Goal: Task Accomplishment & Management: Complete application form

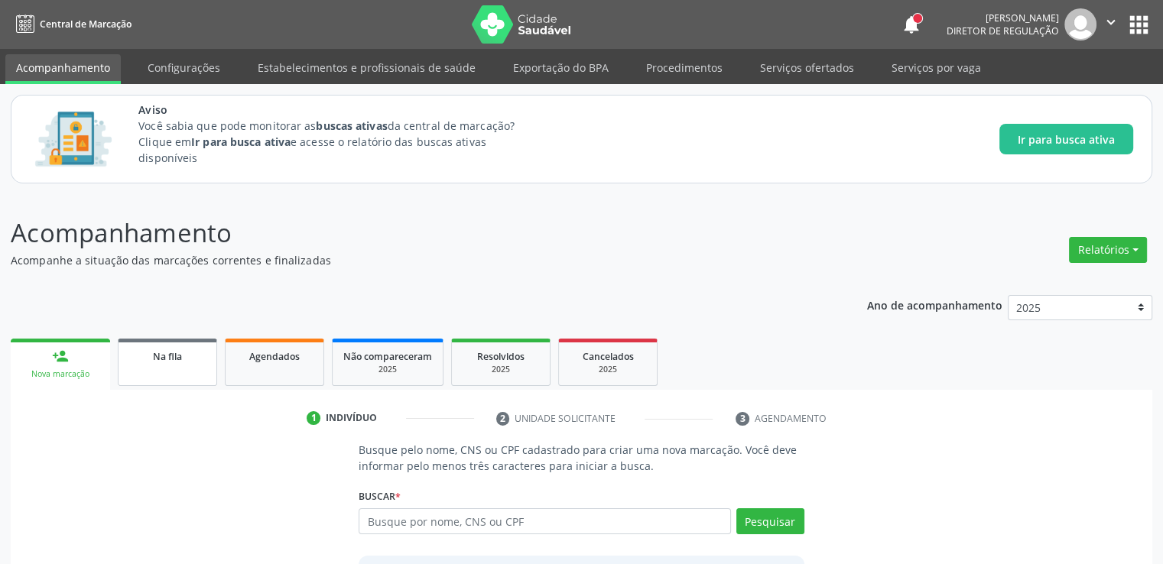
click at [149, 368] on link "Na fila" at bounding box center [167, 362] width 99 height 47
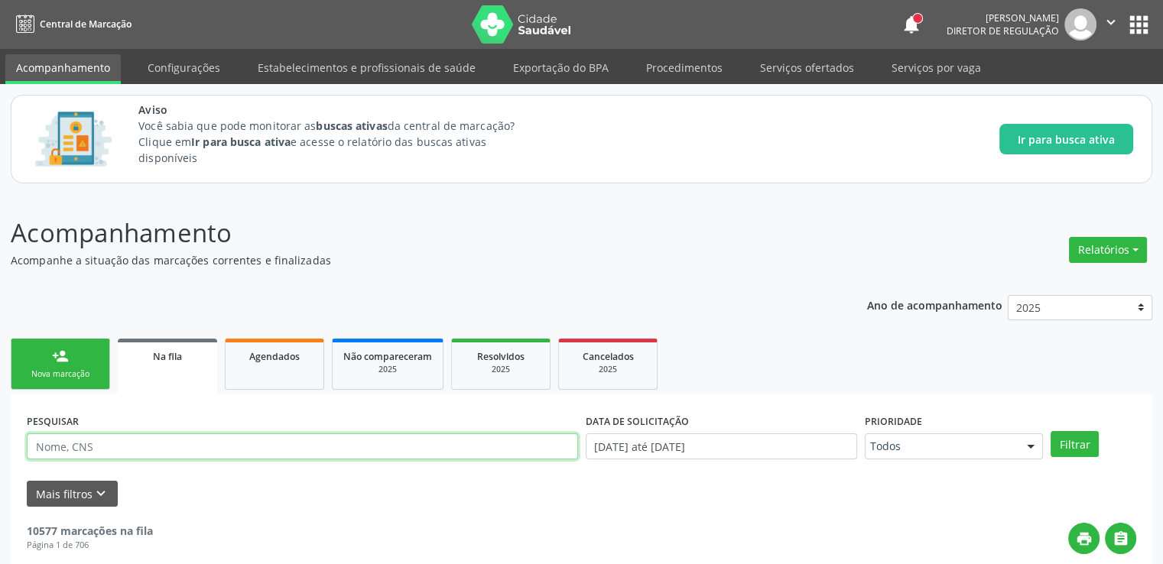
click at [162, 448] on input "text" at bounding box center [302, 447] width 551 height 26
type input "ranyele"
click at [1051, 431] on button "Filtrar" at bounding box center [1075, 444] width 48 height 26
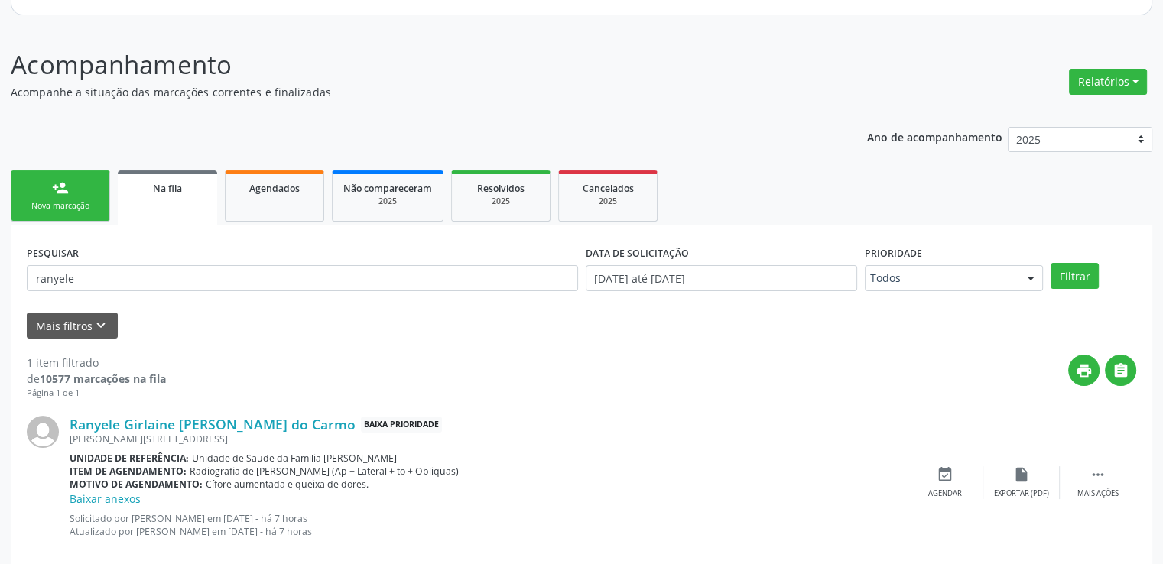
scroll to position [195, 0]
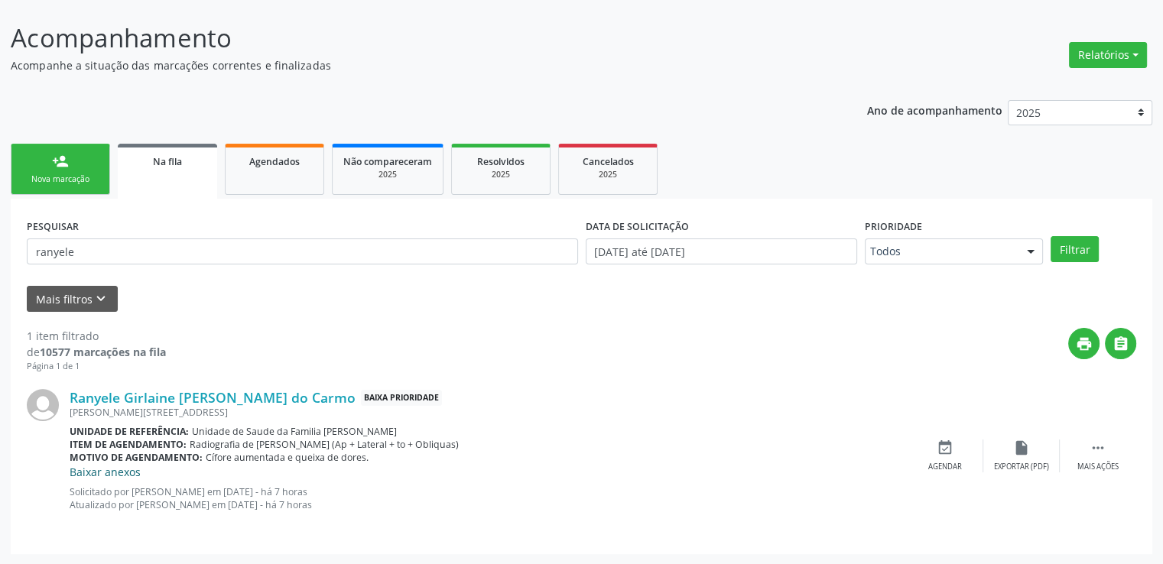
click at [119, 472] on link "Baixar anexos" at bounding box center [105, 472] width 71 height 15
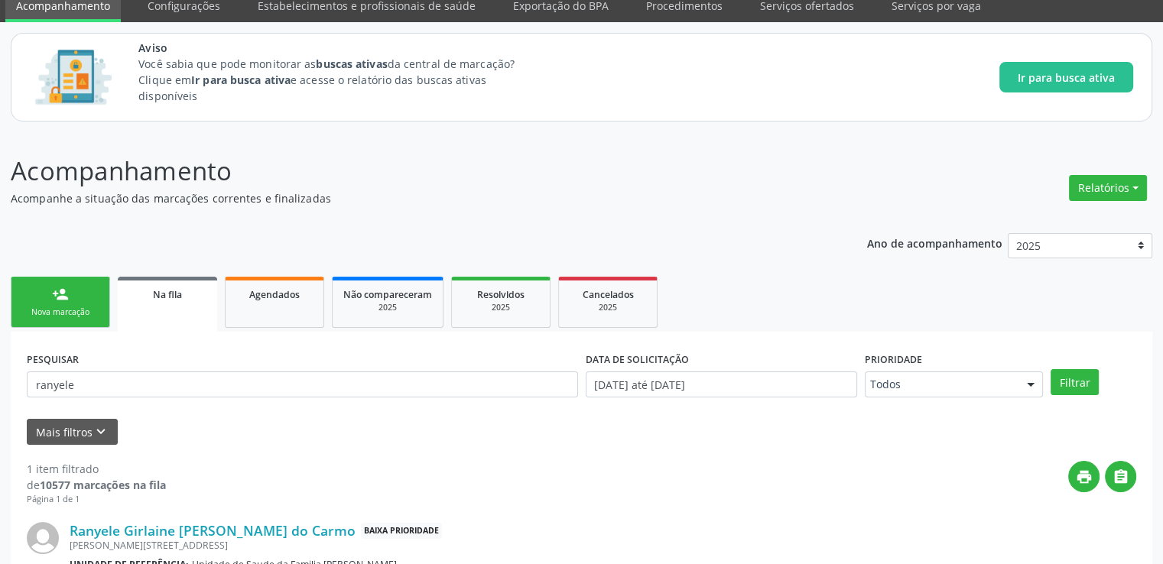
scroll to position [195, 0]
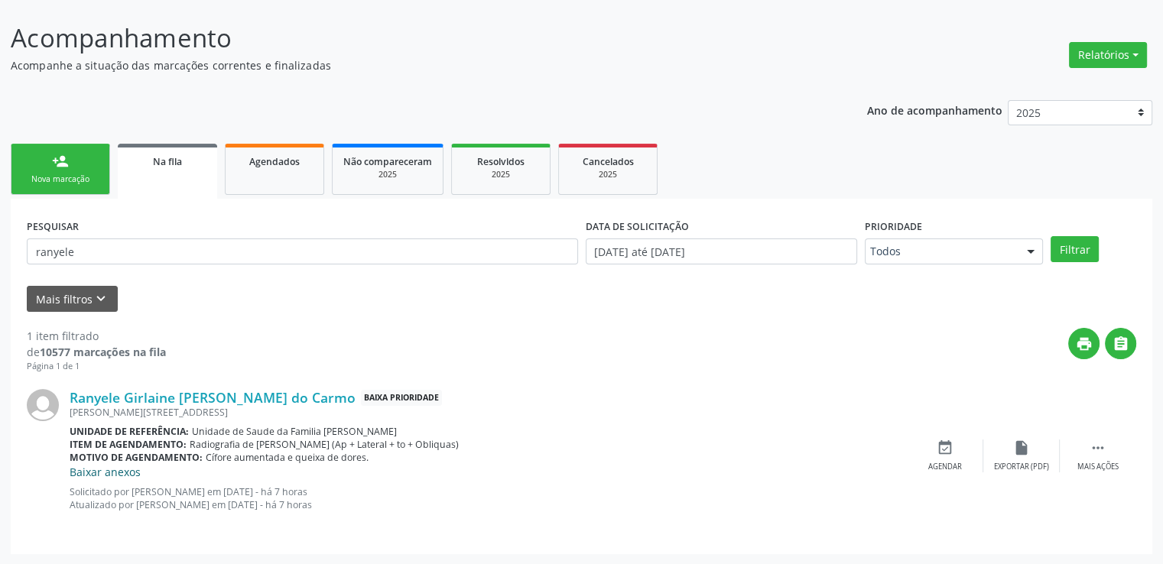
click at [108, 472] on link "Baixar anexos" at bounding box center [105, 472] width 71 height 15
click at [108, 312] on form "PESQUISAR ranyele DATA DE SOLICITAÇÃO [DATE] até [DATE] Prioridade Todos Todos …" at bounding box center [582, 263] width 1110 height 97
click at [1098, 450] on icon "" at bounding box center [1098, 448] width 17 height 17
click at [940, 450] on icon "cancel" at bounding box center [945, 448] width 17 height 17
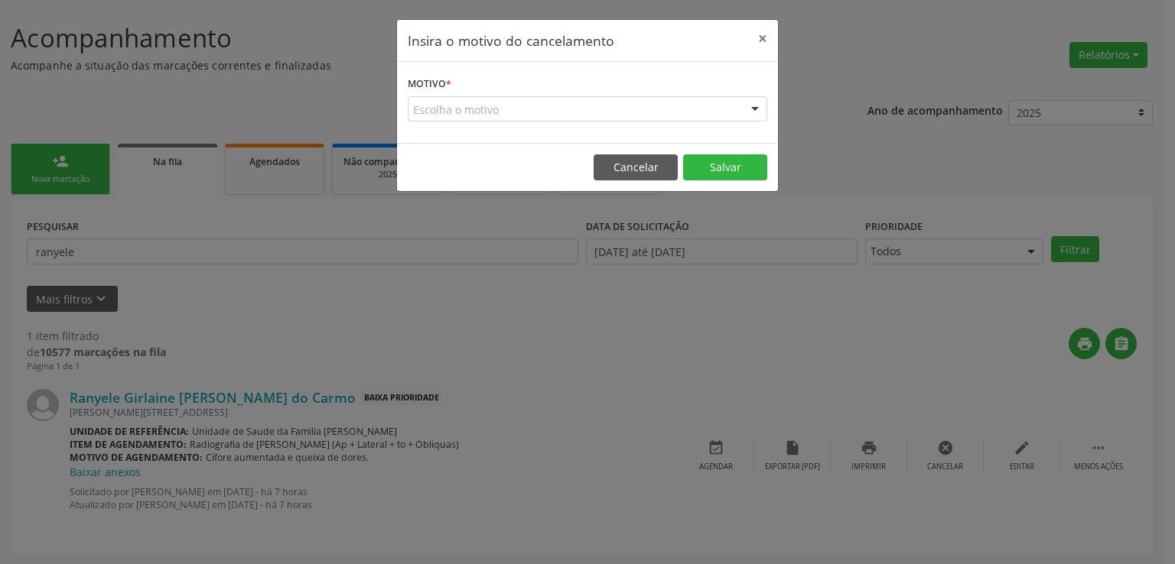
click at [484, 101] on div "Escolha o motivo" at bounding box center [587, 109] width 359 height 26
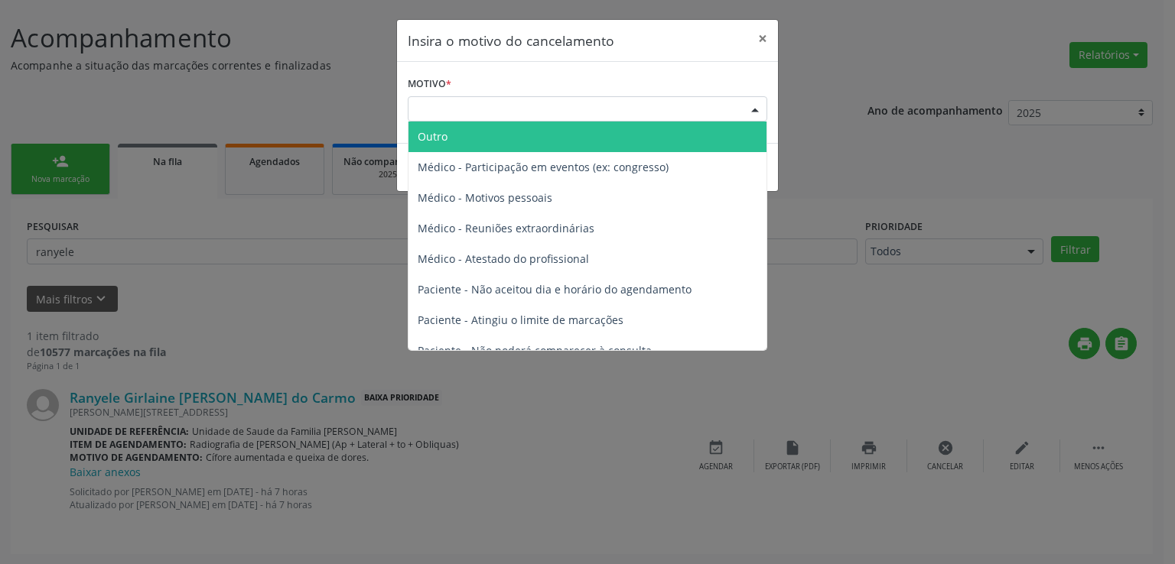
click at [428, 138] on span "Outro" at bounding box center [433, 136] width 30 height 15
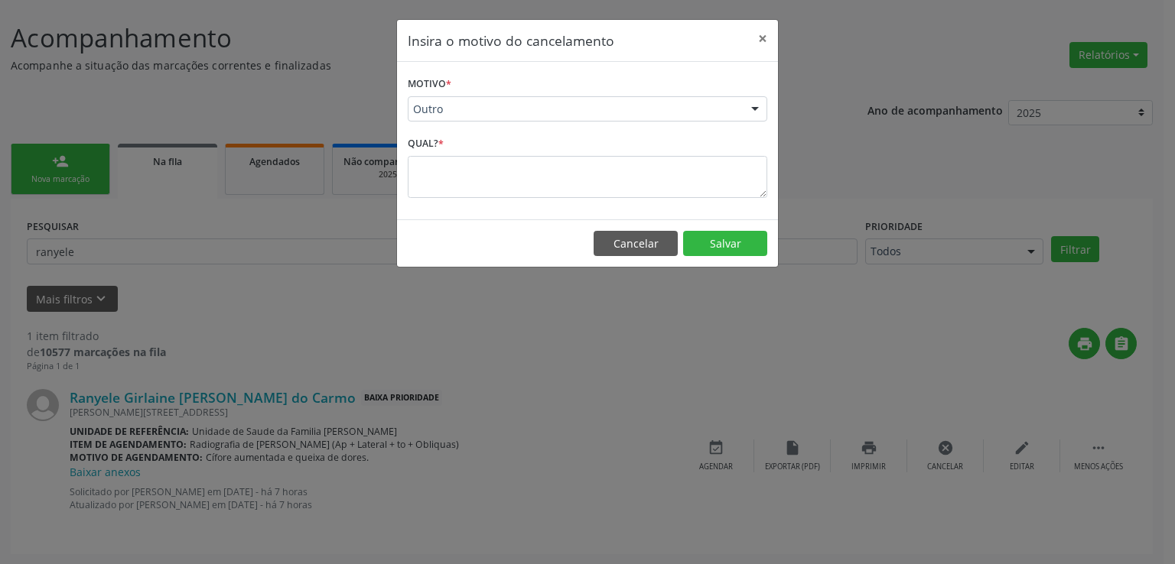
click at [520, 102] on span "Outro" at bounding box center [574, 109] width 323 height 15
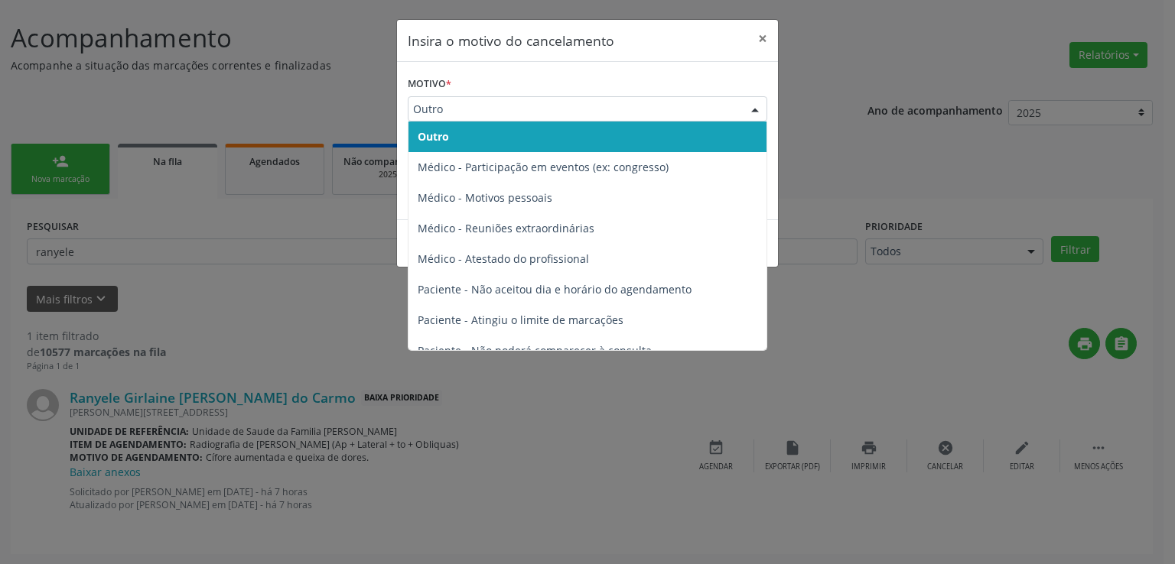
click at [508, 108] on span "Outro" at bounding box center [574, 109] width 323 height 15
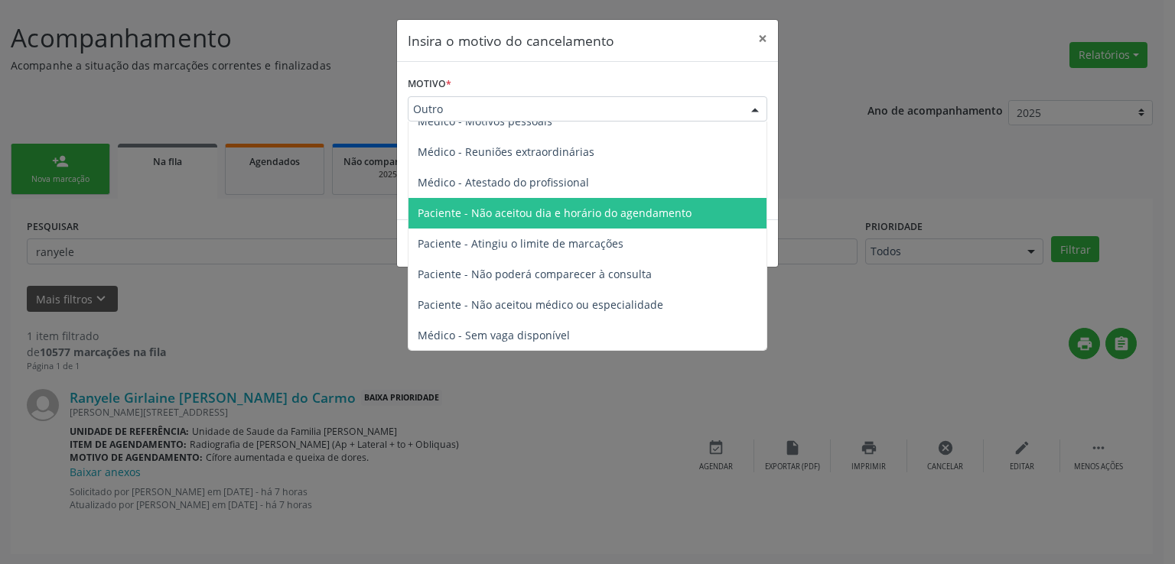
scroll to position [0, 0]
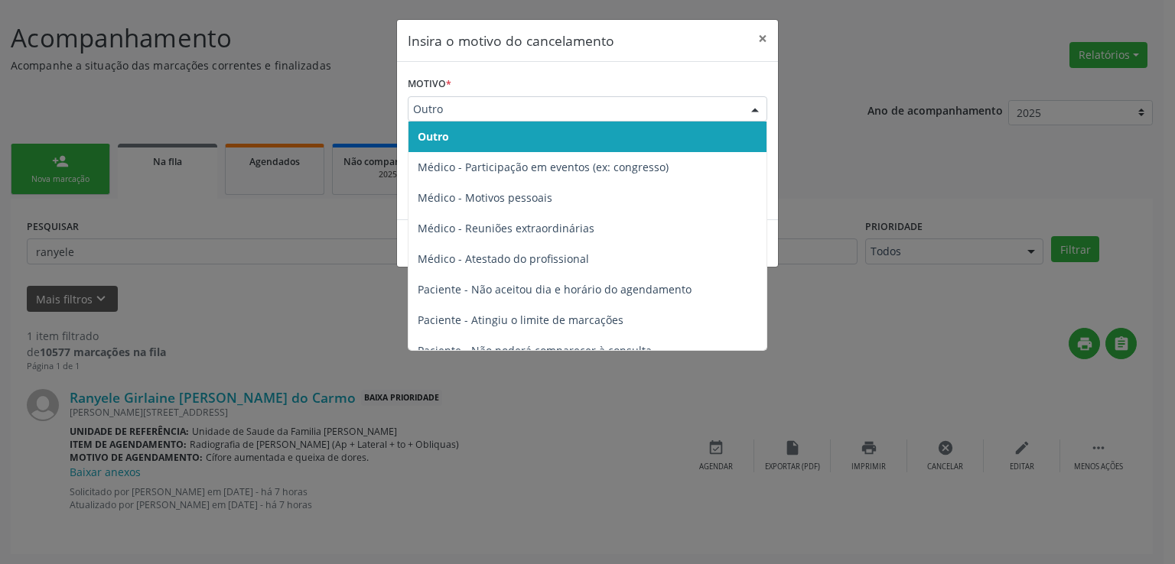
click at [454, 133] on span "Outro" at bounding box center [587, 137] width 358 height 31
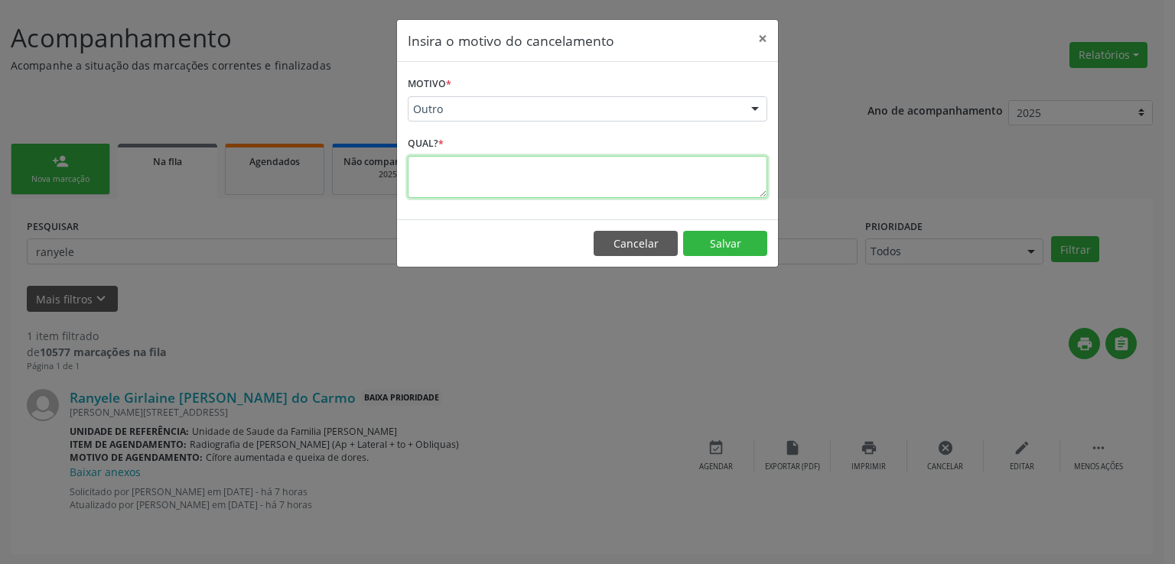
click at [465, 187] on textarea at bounding box center [587, 177] width 359 height 42
type textarea "PACIENTE DO ANEXO, NÃO CONDIZ COM O MESMO DO CADASTRO"
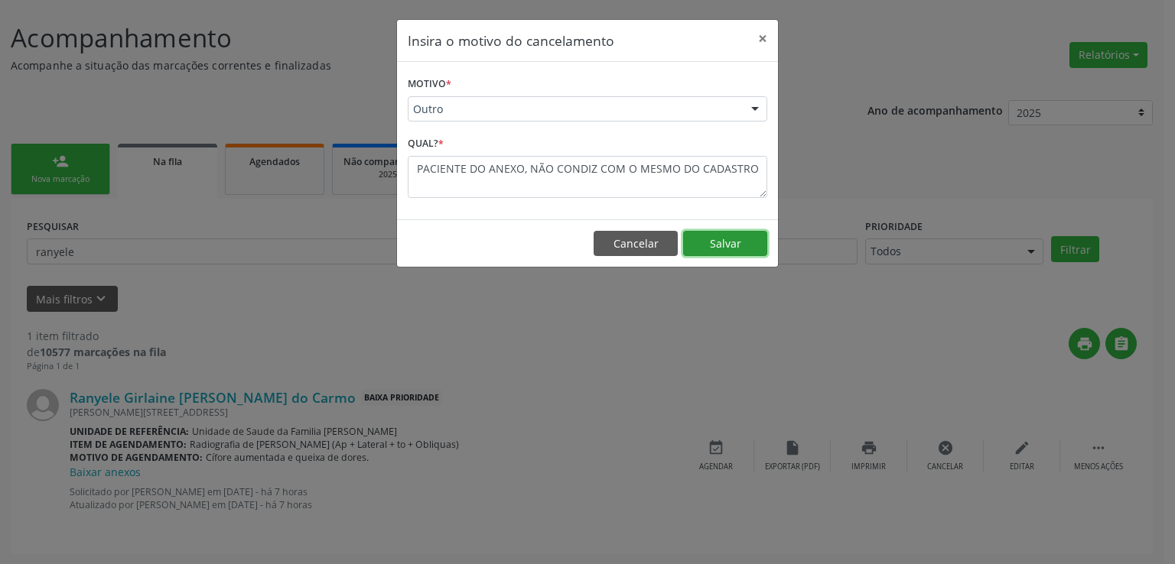
click at [719, 239] on button "Salvar" at bounding box center [725, 244] width 84 height 26
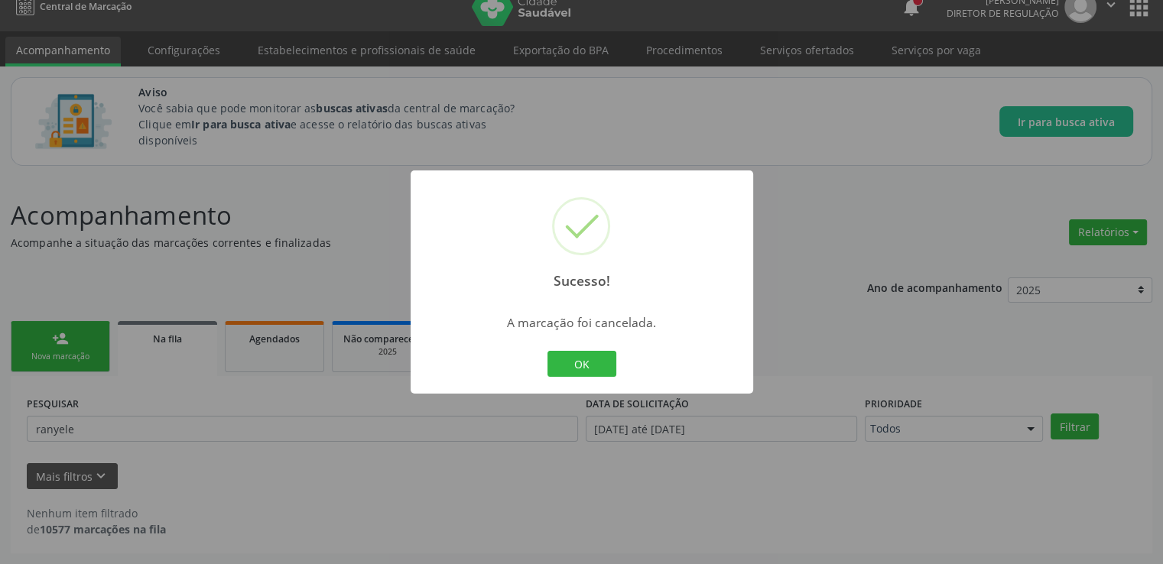
scroll to position [17, 0]
click at [575, 365] on button "OK" at bounding box center [582, 364] width 69 height 26
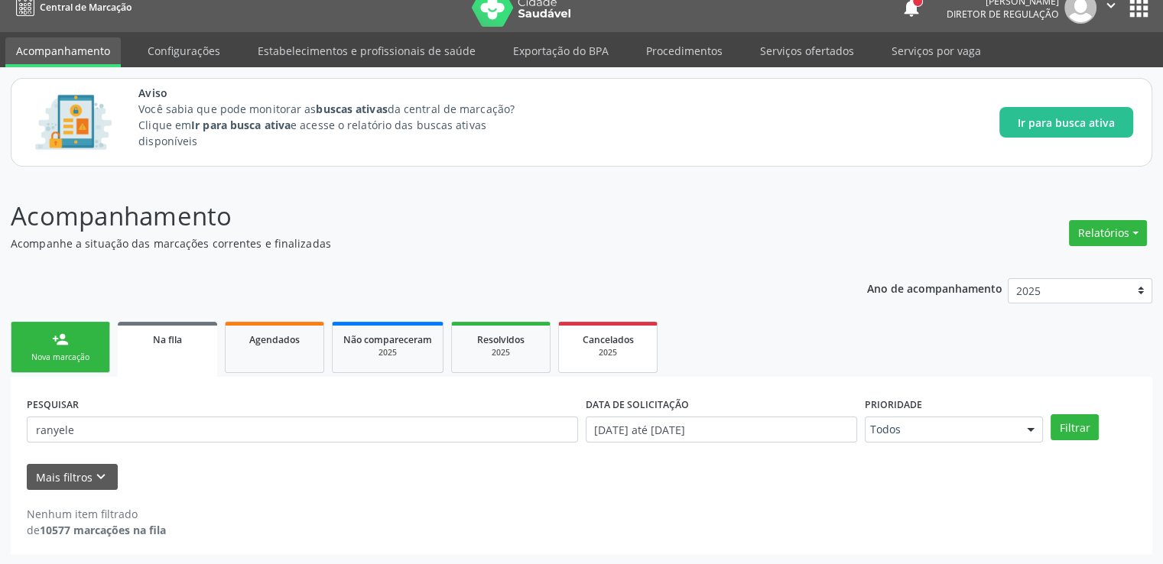
click at [600, 340] on span "Cancelados" at bounding box center [608, 339] width 51 height 13
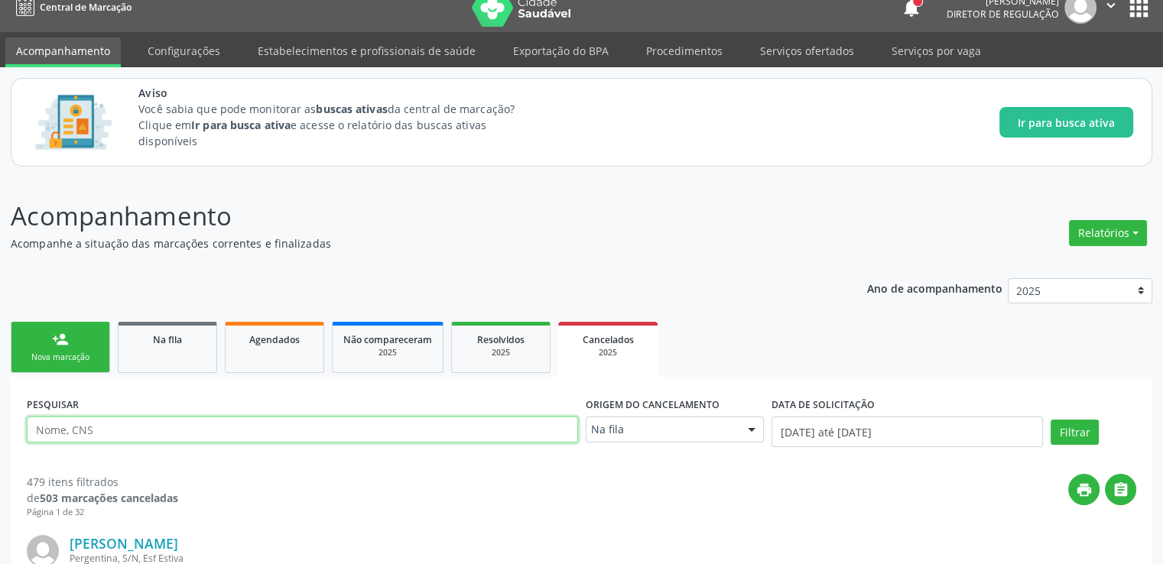
click at [250, 433] on input "text" at bounding box center [302, 430] width 551 height 26
type input "RANYELE"
click at [1051, 420] on button "Filtrar" at bounding box center [1075, 433] width 48 height 26
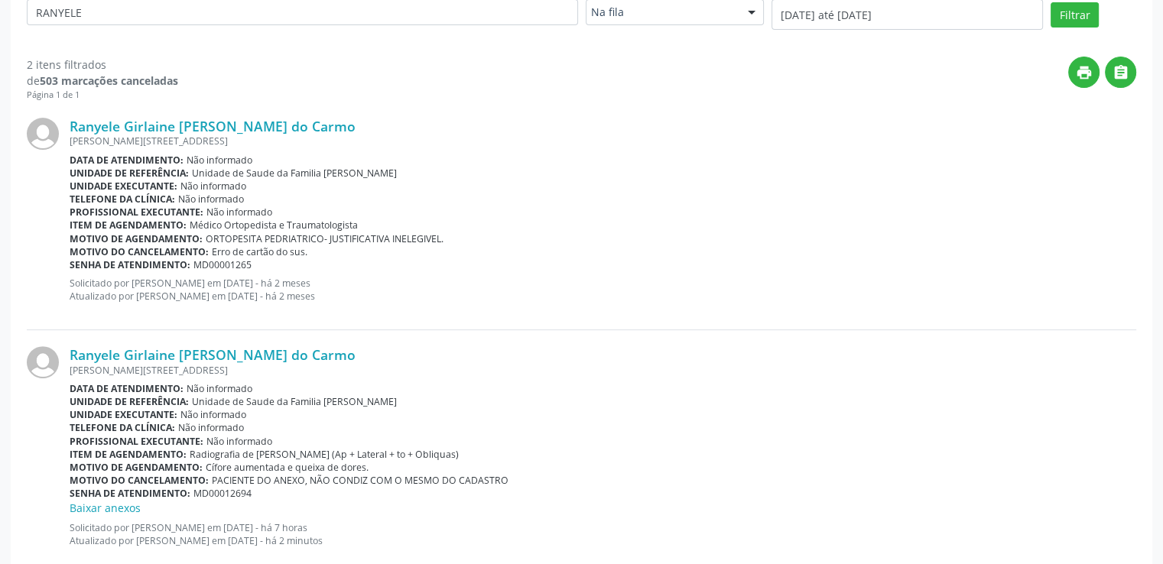
scroll to position [470, 0]
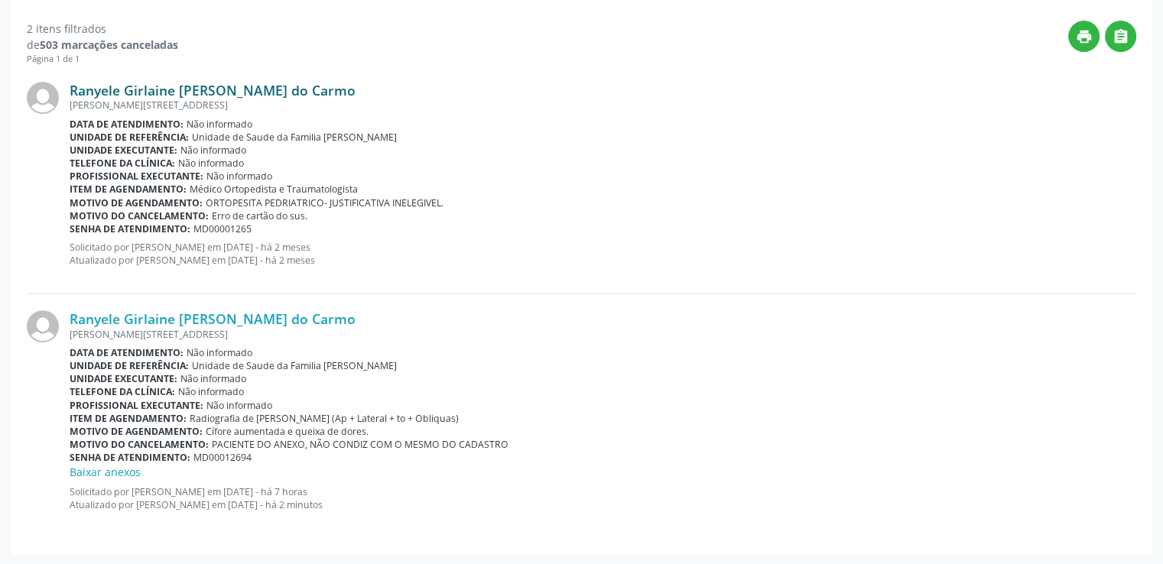
click at [208, 93] on link "Ranyele Girlaine [PERSON_NAME] do Carmo" at bounding box center [213, 90] width 286 height 17
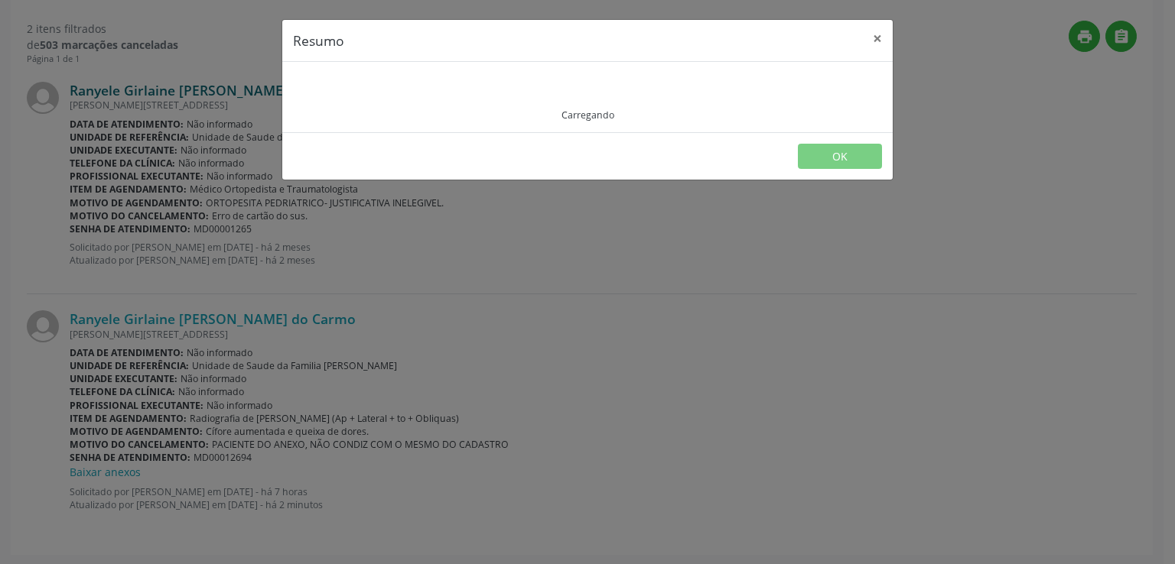
click at [208, 93] on div "Resumo × Carregando OK" at bounding box center [587, 282] width 1175 height 564
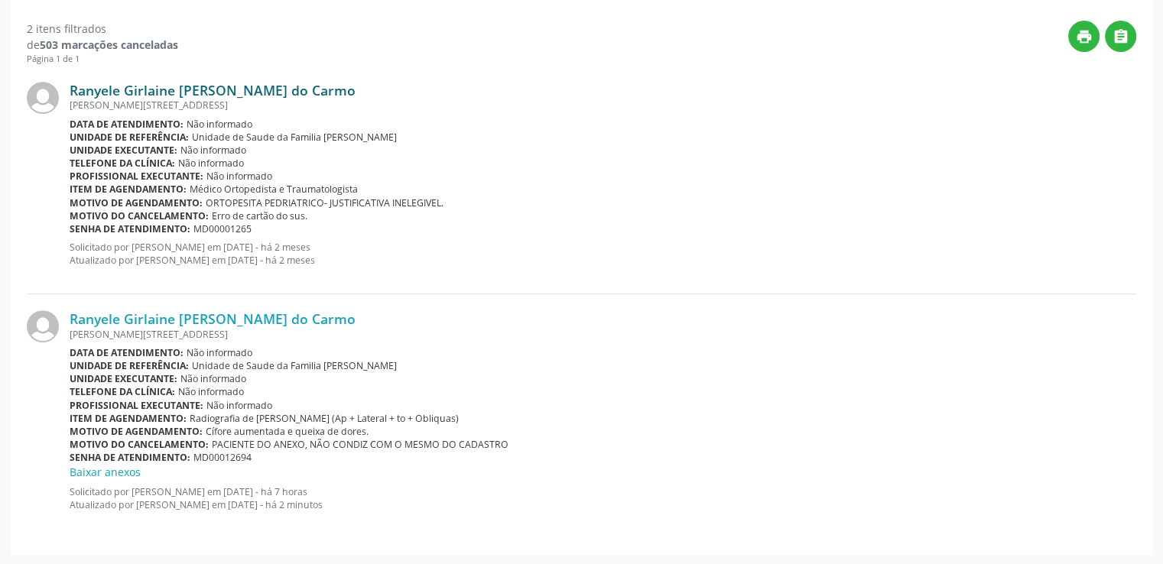
click at [208, 93] on link "Ranyele Girlaine [PERSON_NAME] do Carmo" at bounding box center [213, 90] width 286 height 17
click at [190, 86] on link "Ranyele Girlaine [PERSON_NAME] do Carmo" at bounding box center [213, 90] width 286 height 17
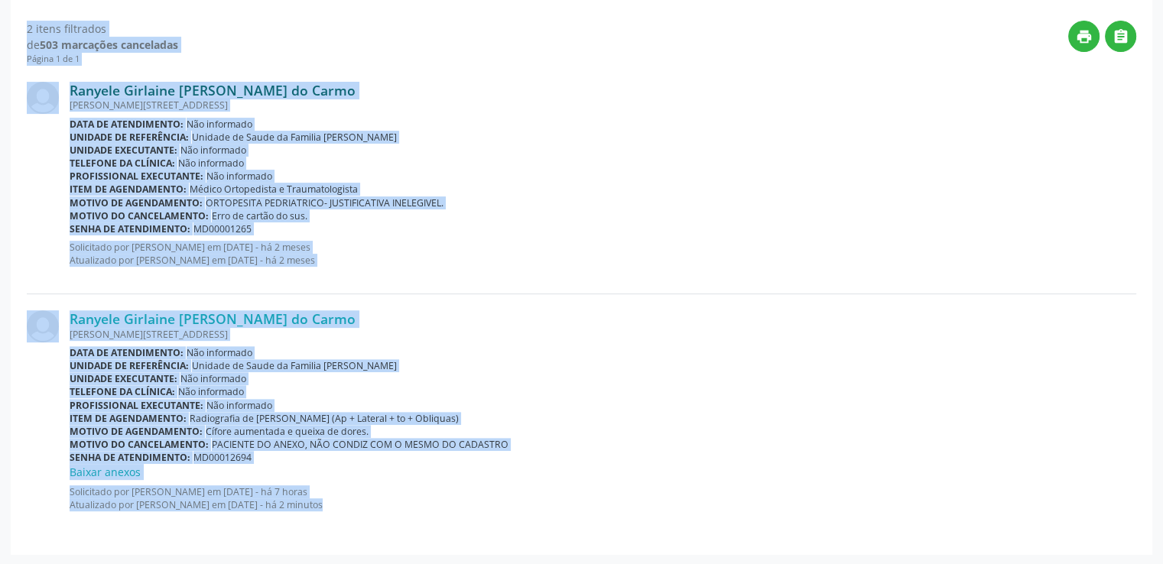
click at [190, 86] on link "Ranyele Girlaine [PERSON_NAME] do Carmo" at bounding box center [213, 90] width 286 height 17
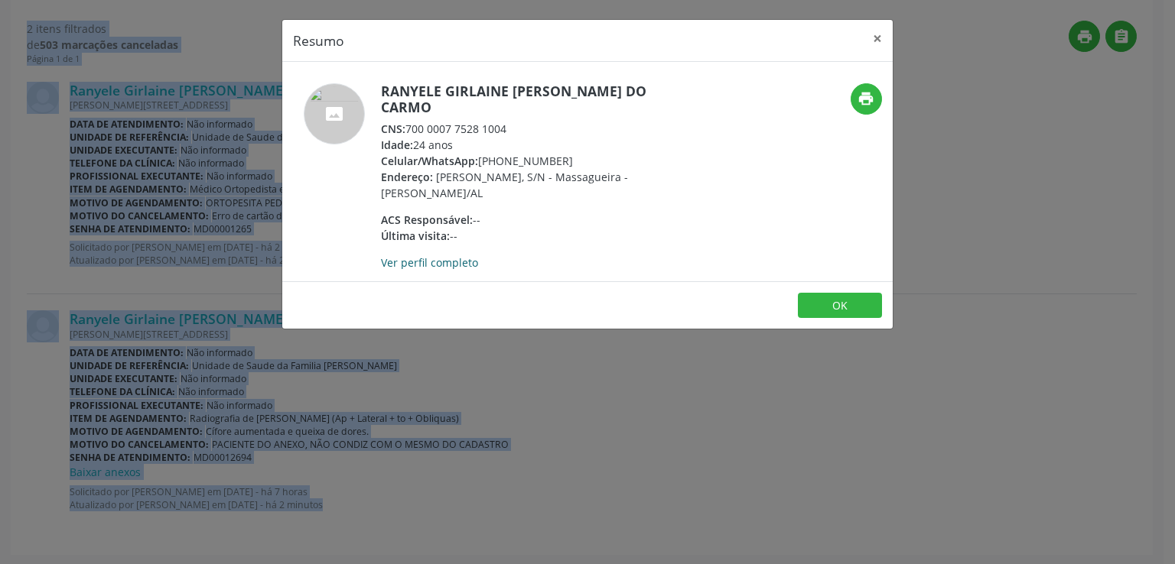
click at [434, 255] on link "Ver perfil completo" at bounding box center [429, 262] width 97 height 15
click at [880, 37] on button "×" at bounding box center [877, 38] width 31 height 37
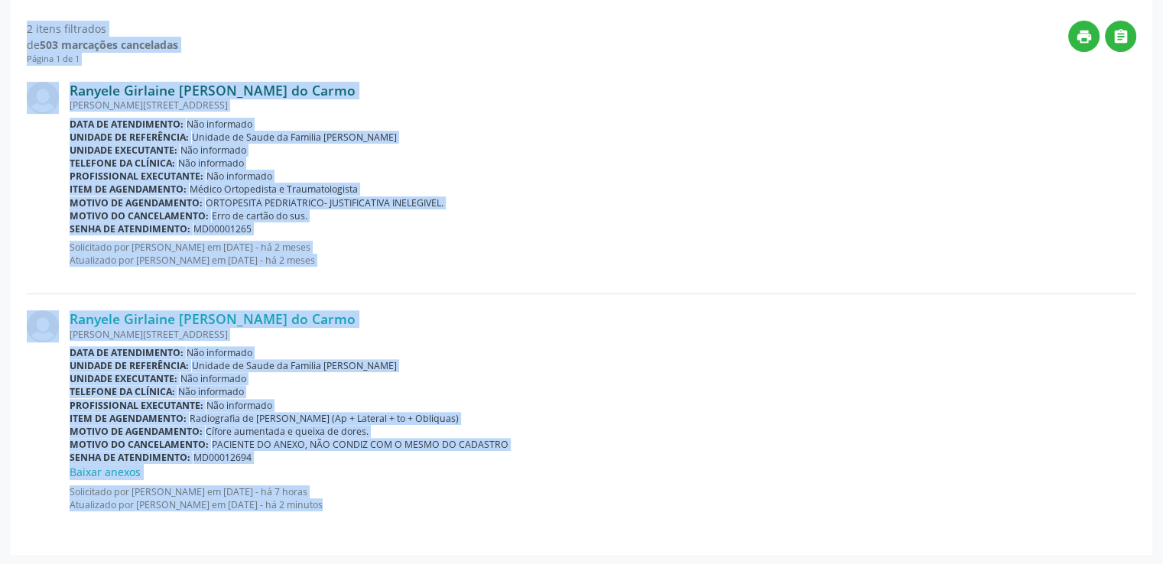
click at [203, 90] on link "Ranyele Girlaine [PERSON_NAME] do Carmo" at bounding box center [213, 90] width 286 height 17
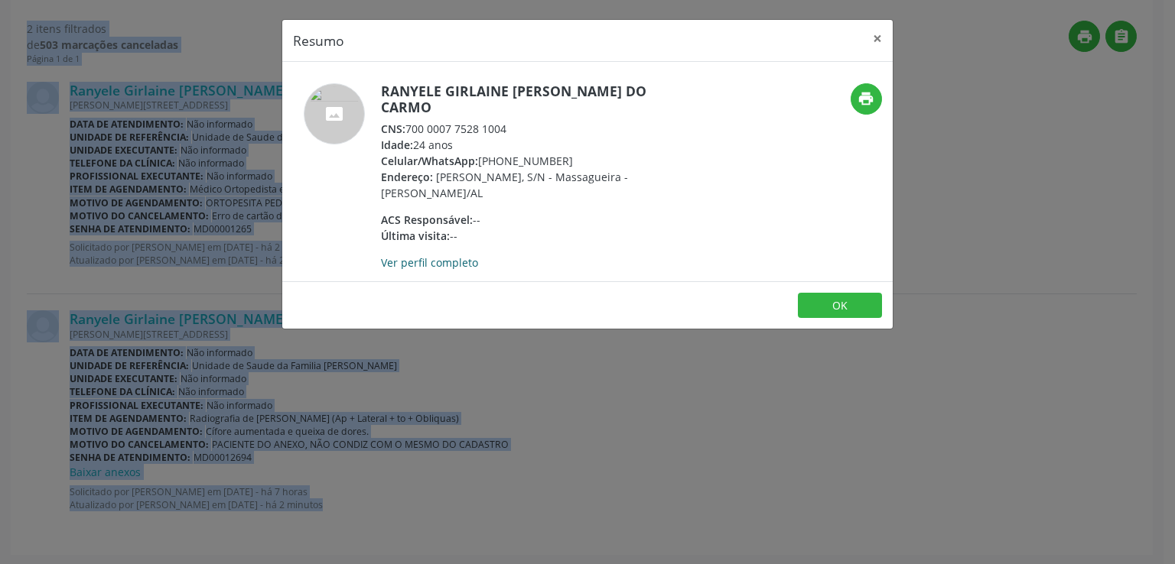
click at [416, 255] on link "Ver perfil completo" at bounding box center [429, 262] width 97 height 15
click at [877, 34] on button "×" at bounding box center [877, 38] width 31 height 37
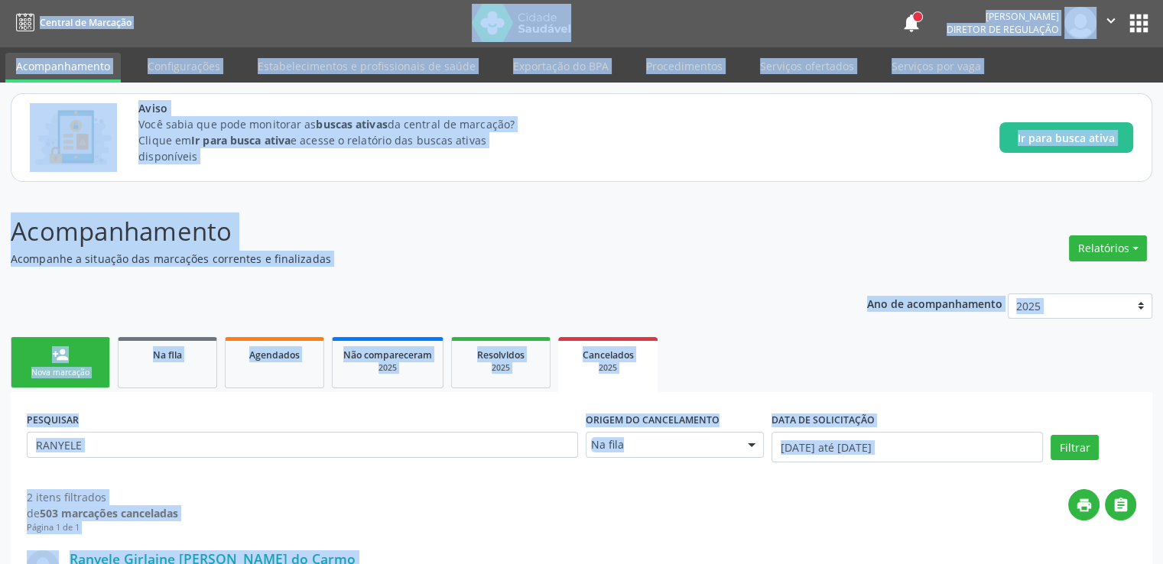
scroll to position [0, 0]
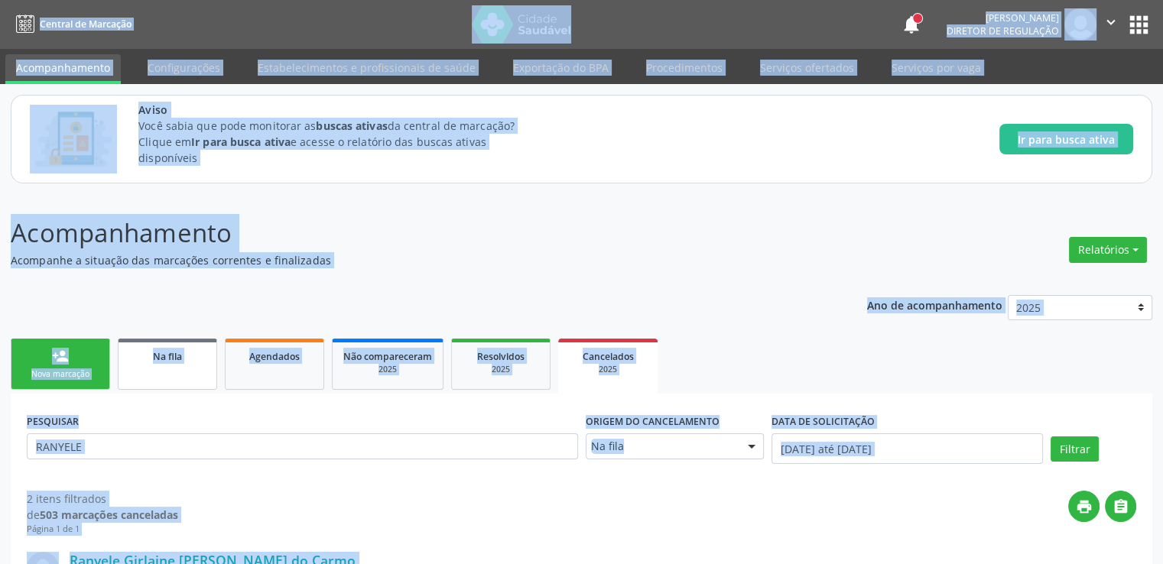
click at [181, 348] on div "Na fila" at bounding box center [167, 356] width 76 height 16
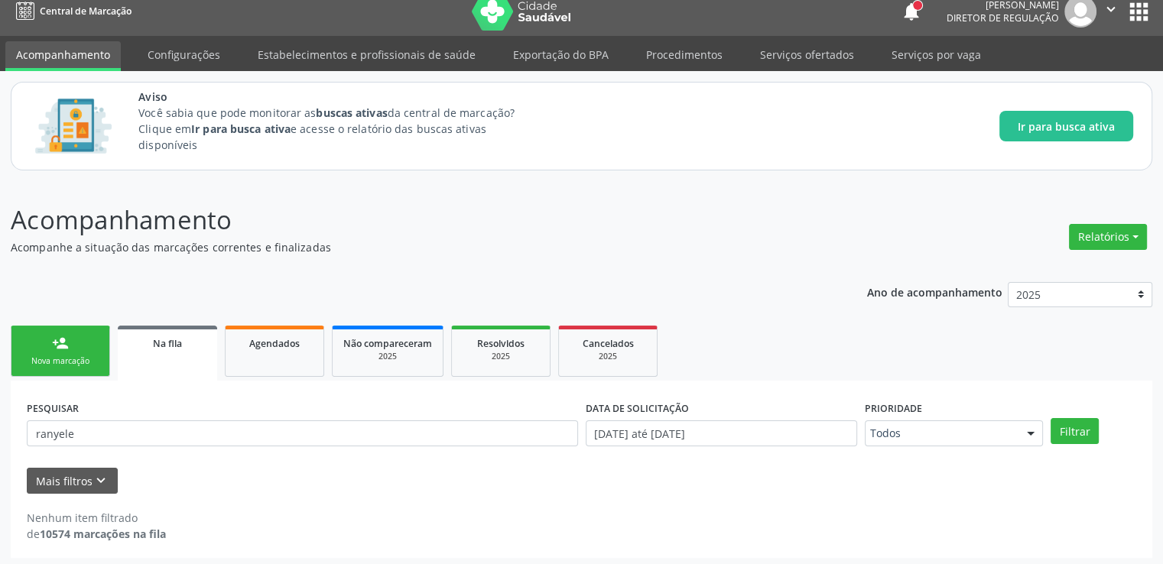
scroll to position [17, 0]
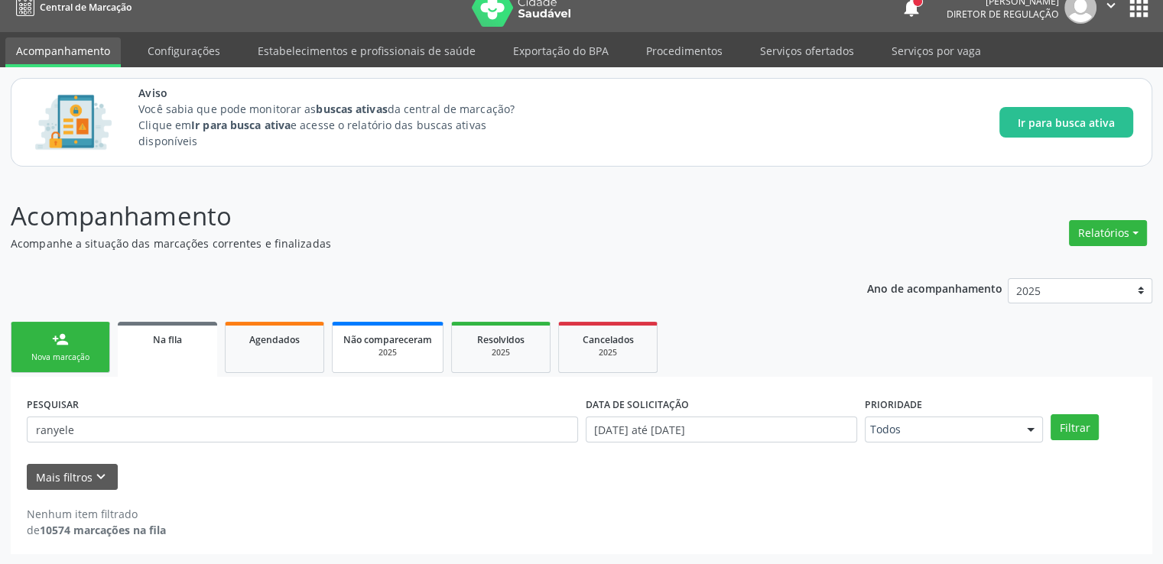
click at [405, 363] on link "Não compareceram 2025" at bounding box center [388, 347] width 112 height 51
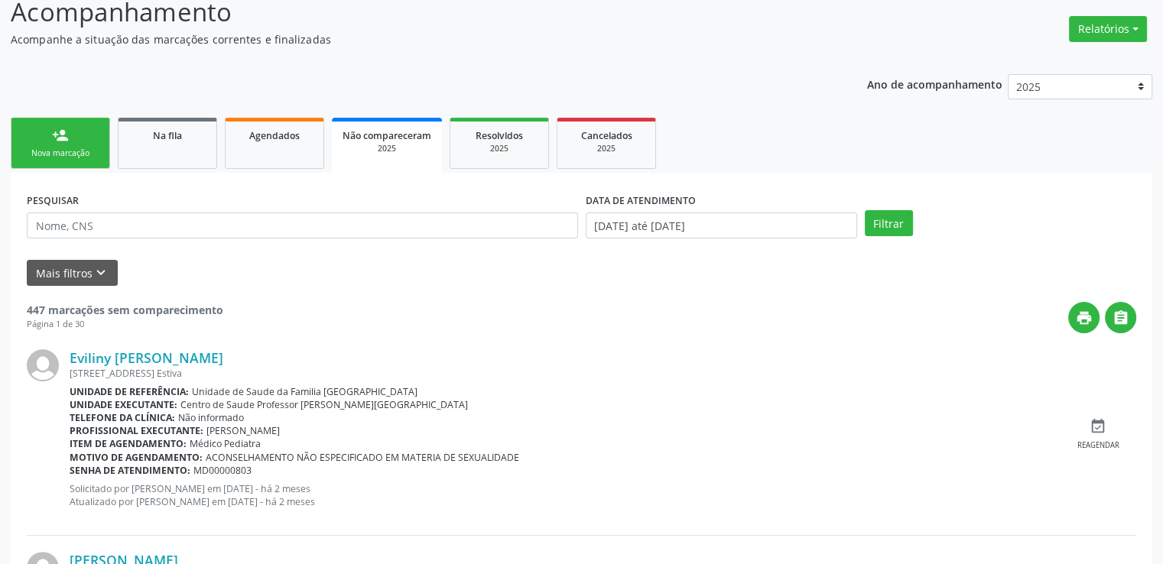
scroll to position [229, 0]
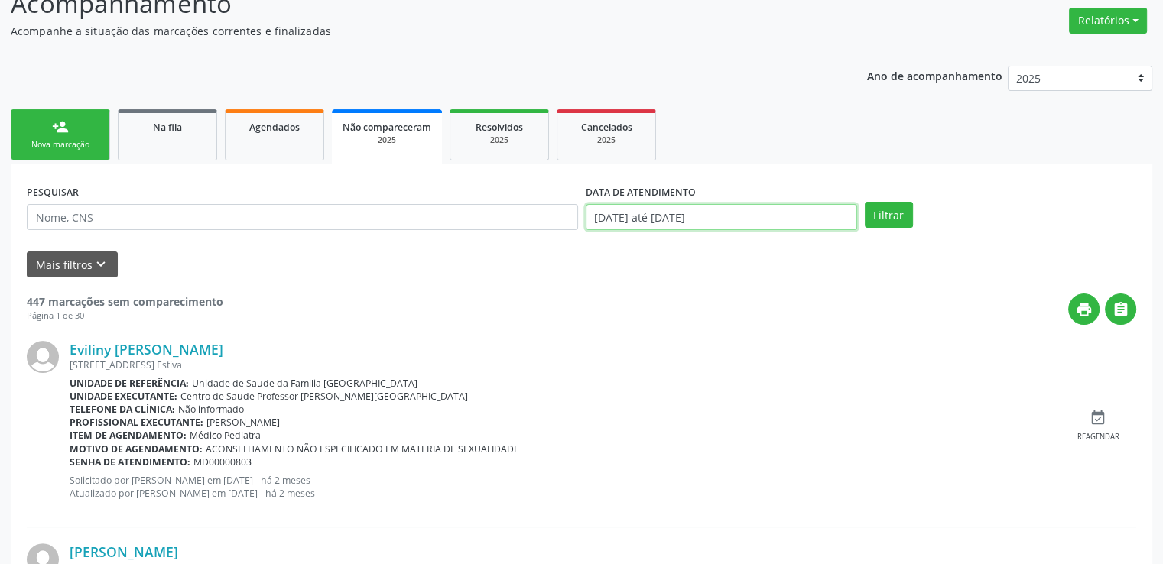
click at [639, 215] on input "[DATE] até [DATE]" at bounding box center [722, 217] width 272 height 26
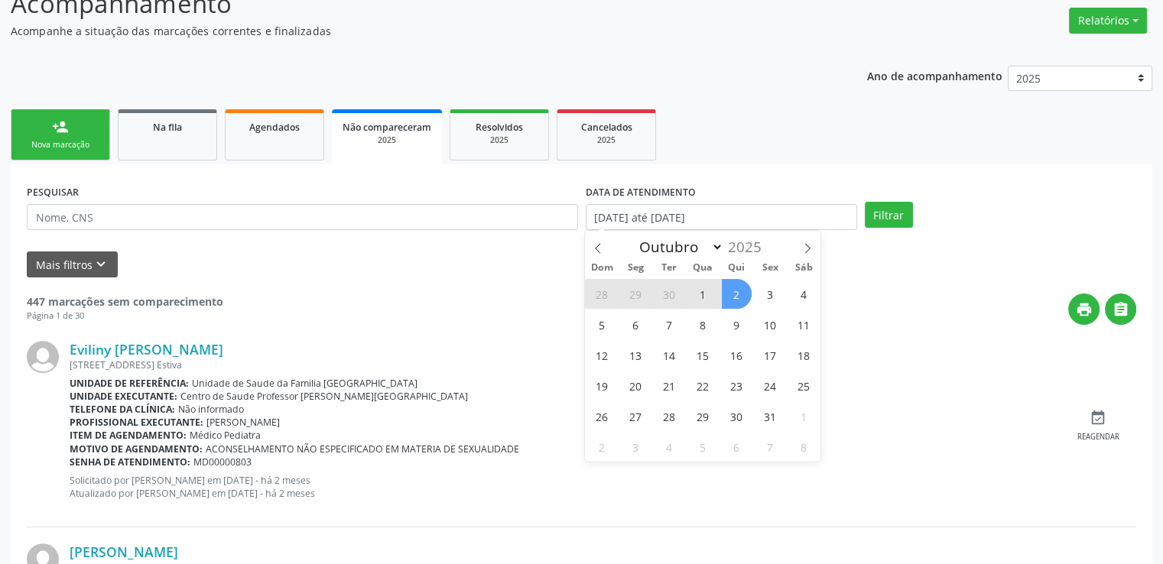
click at [704, 298] on span "1" at bounding box center [703, 294] width 30 height 30
type input "[DATE]"
click at [735, 297] on span "2" at bounding box center [737, 294] width 30 height 30
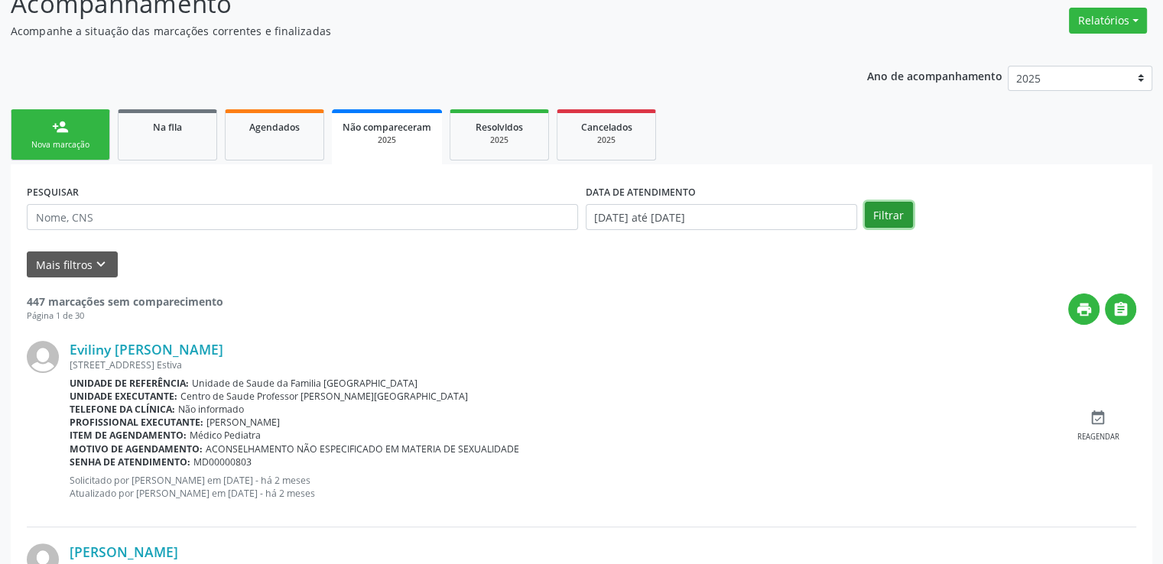
click at [894, 212] on button "Filtrar" at bounding box center [889, 215] width 48 height 26
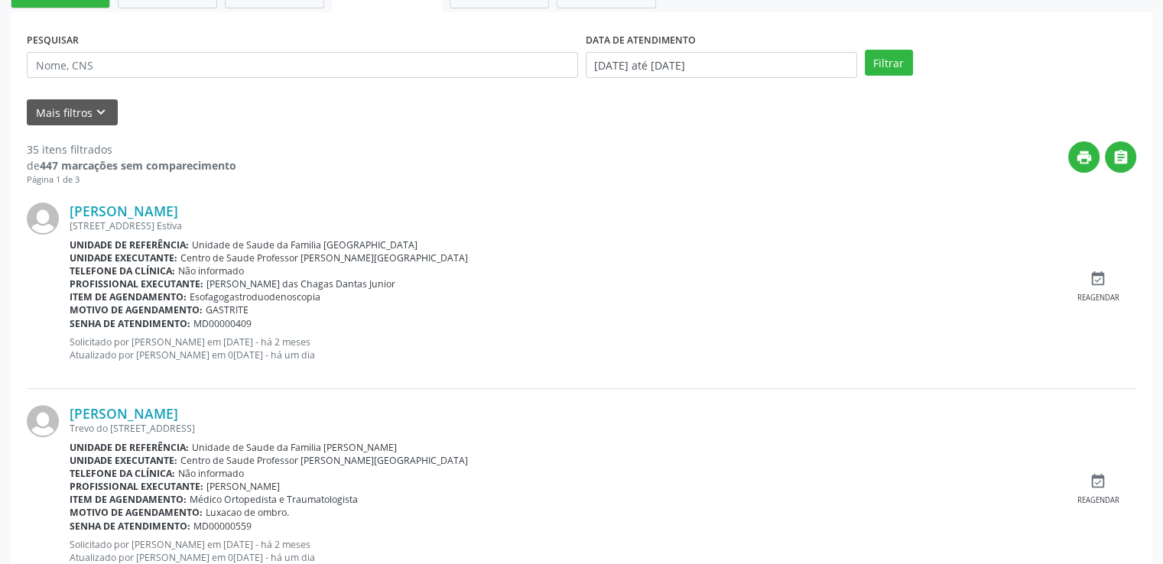
scroll to position [382, 0]
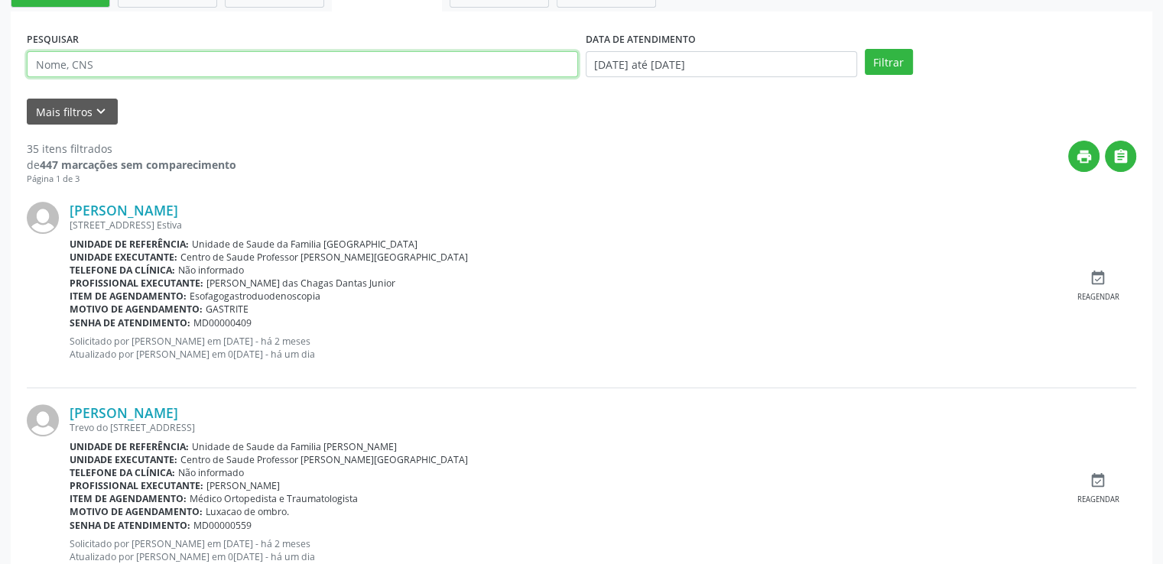
click at [327, 65] on input "text" at bounding box center [302, 64] width 551 height 26
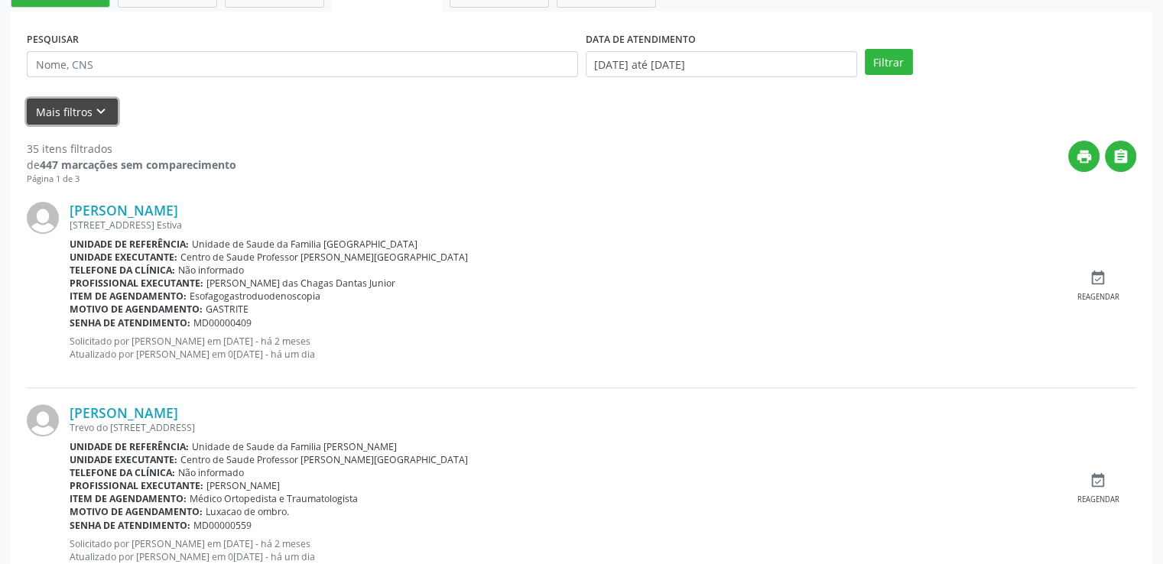
click at [64, 110] on button "Mais filtros keyboard_arrow_down" at bounding box center [72, 112] width 91 height 27
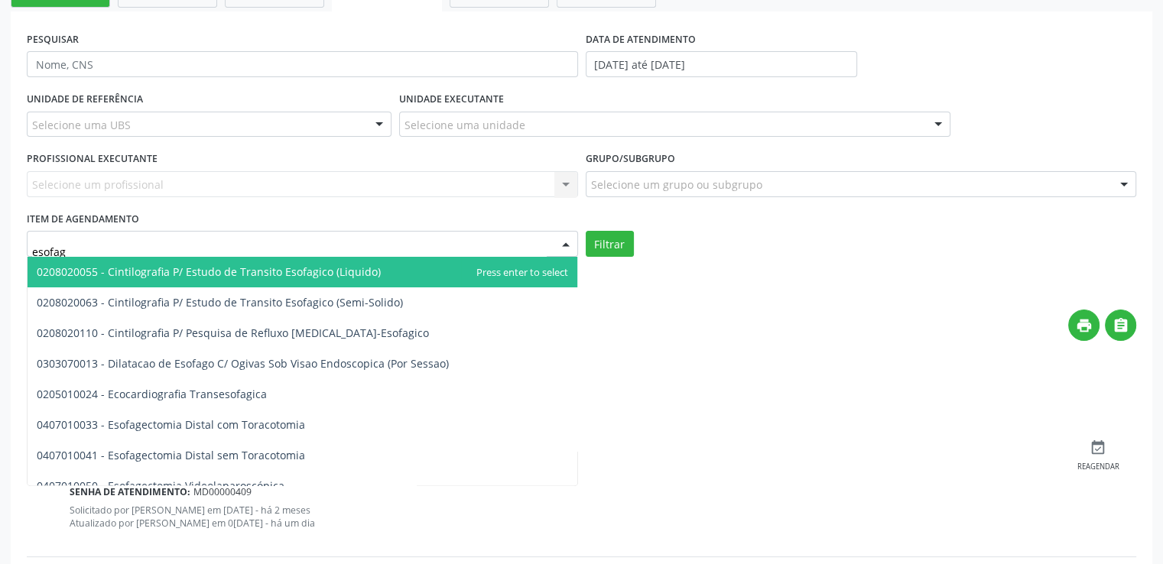
type input "esofago"
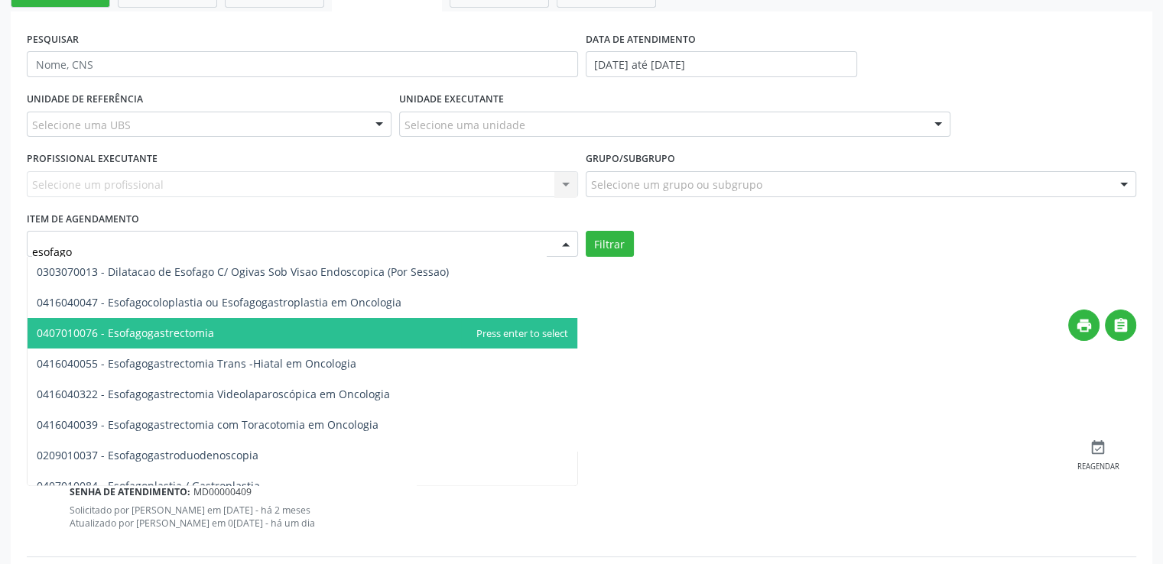
click at [147, 335] on span "0407010076 - Esofagogastrectomia" at bounding box center [125, 333] width 177 height 15
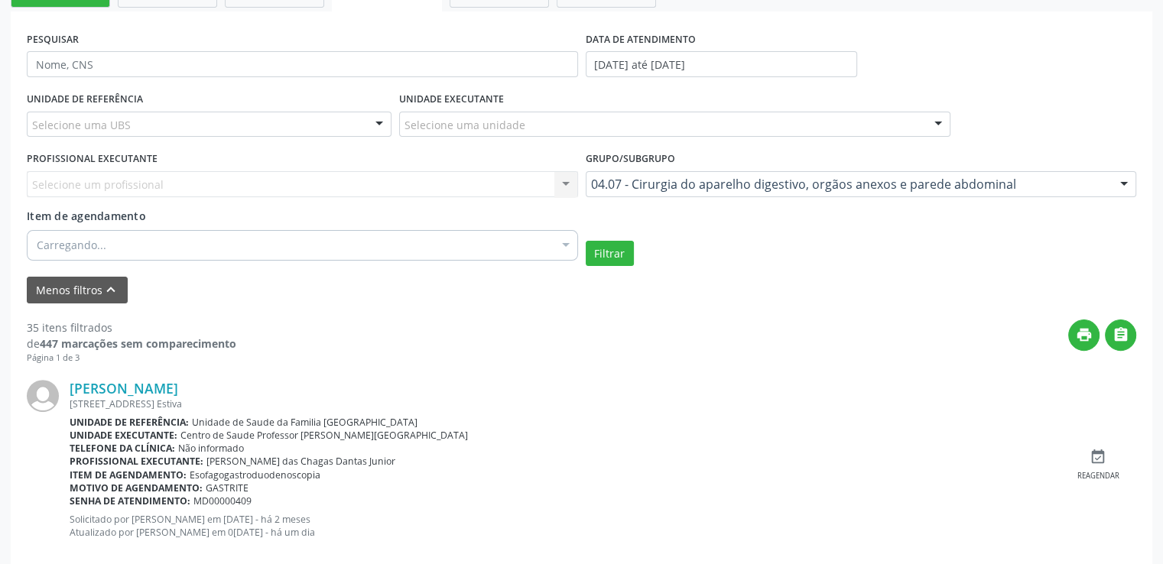
click at [147, 337] on strong "447 marcações sem comparecimento" at bounding box center [138, 344] width 197 height 15
click at [594, 253] on button "Filtrar" at bounding box center [610, 254] width 48 height 26
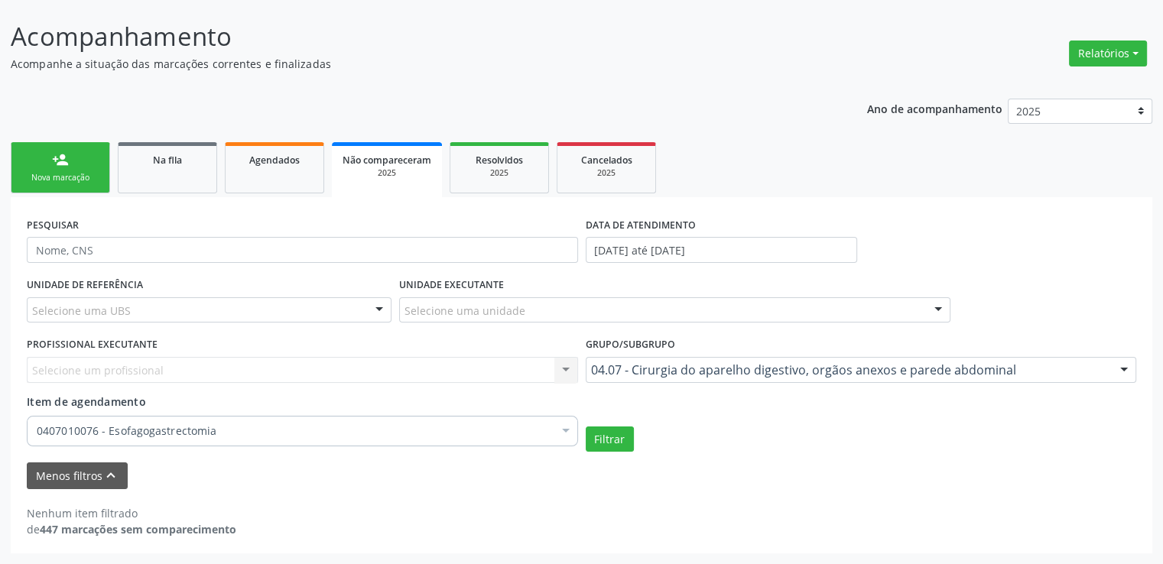
scroll to position [195, 0]
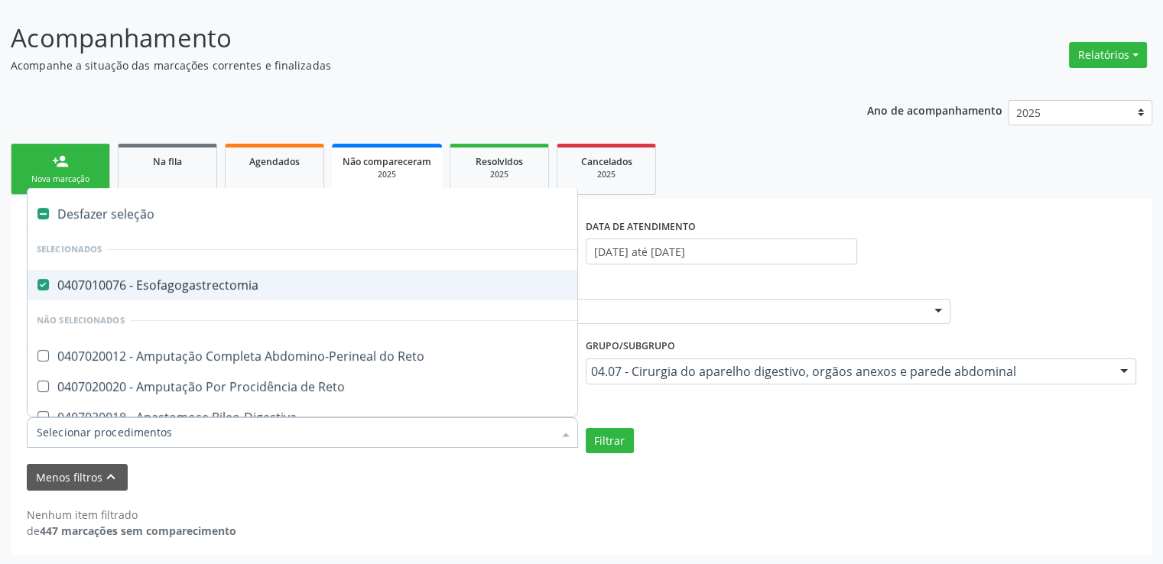
click at [45, 280] on Esofagogastrectomia at bounding box center [42, 284] width 11 height 11
click at [37, 280] on Esofagogastrectomia "checkbox" at bounding box center [33, 285] width 10 height 10
checkbox Esofagogastrectomia "false"
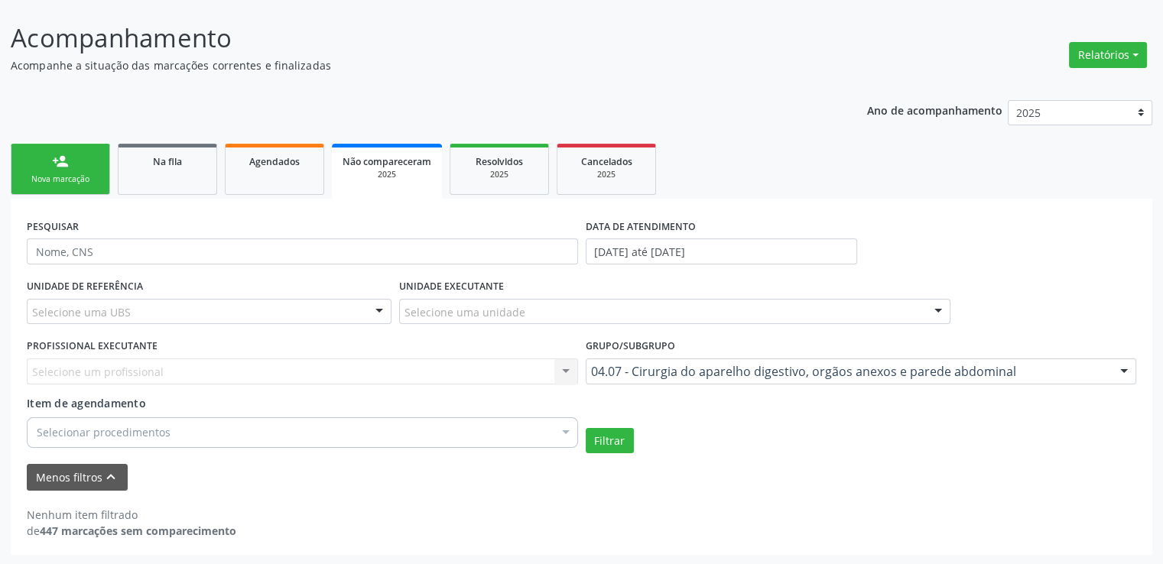
click at [428, 478] on div "Menos filtros keyboard_arrow_up" at bounding box center [581, 477] width 1117 height 27
click at [293, 430] on div "Selecionar procedimentos" at bounding box center [302, 433] width 551 height 31
click at [37, 430] on input "Item de agendamento" at bounding box center [37, 433] width 0 height 31
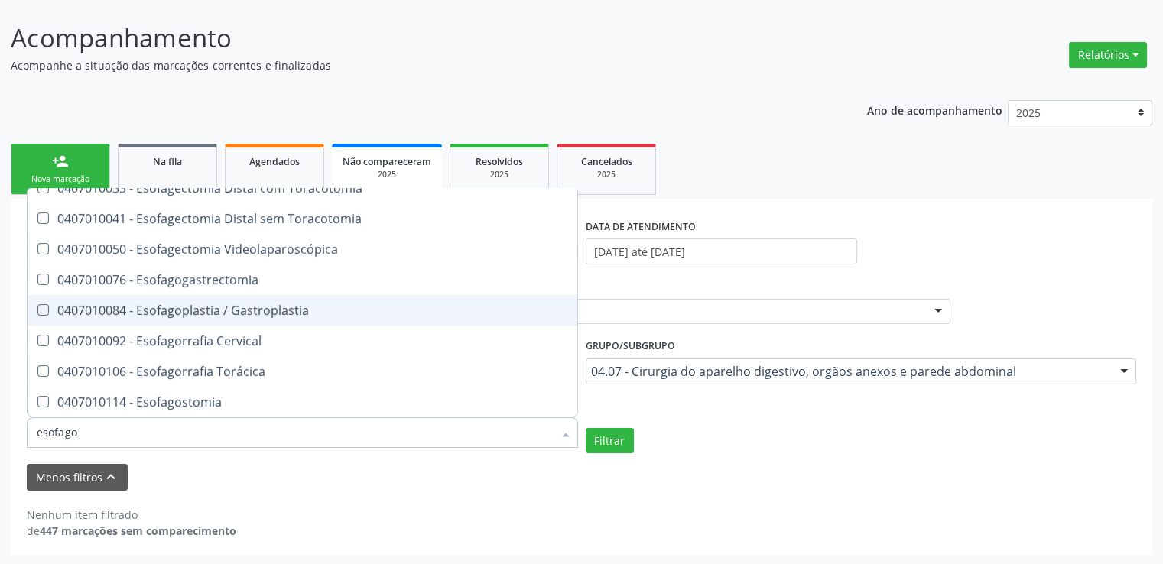
scroll to position [0, 0]
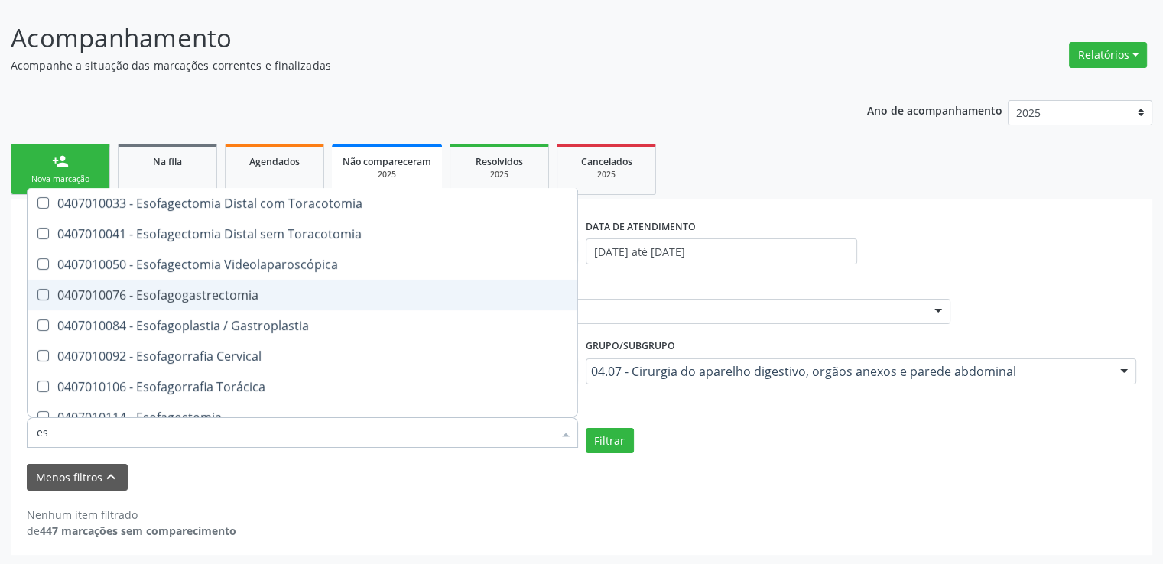
type input "e"
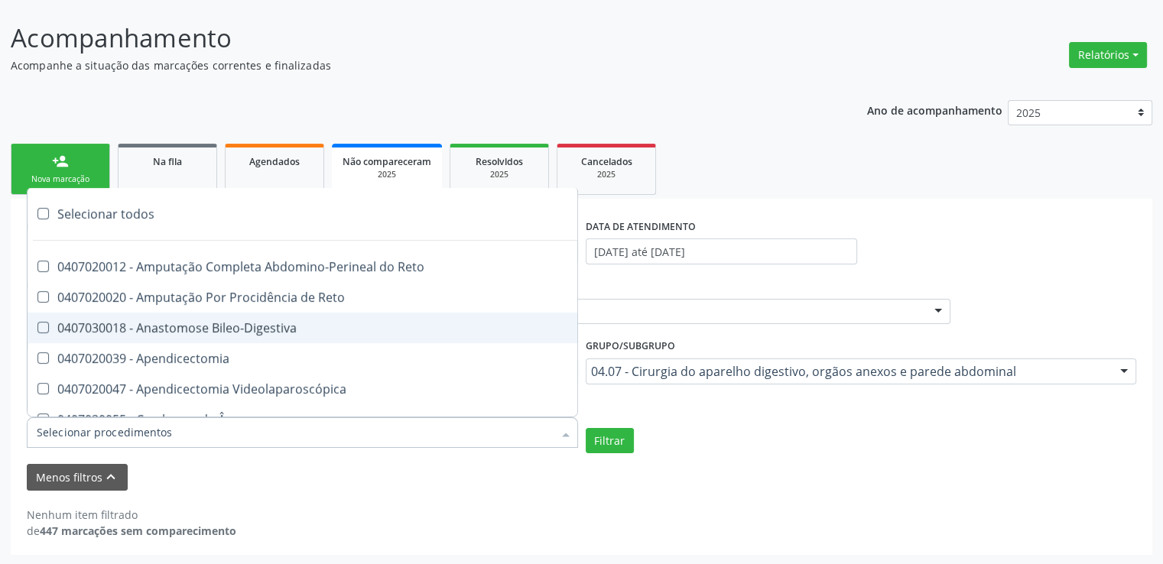
click at [939, 466] on div "Menos filtros keyboard_arrow_up" at bounding box center [581, 477] width 1117 height 27
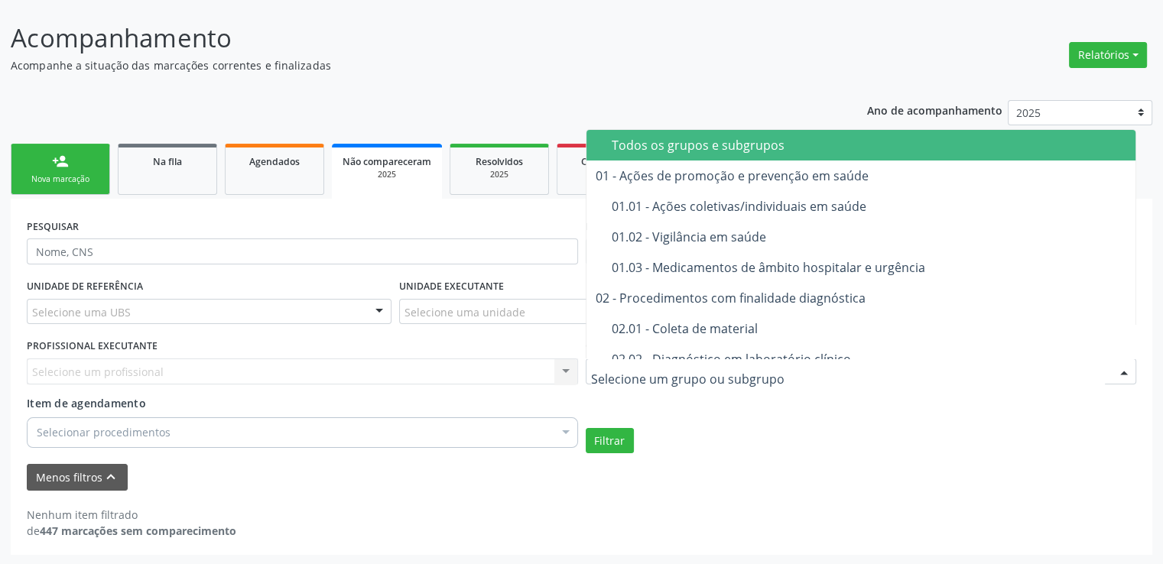
click at [627, 154] on span "Todos os grupos e subgrupos" at bounding box center [862, 145] width 551 height 31
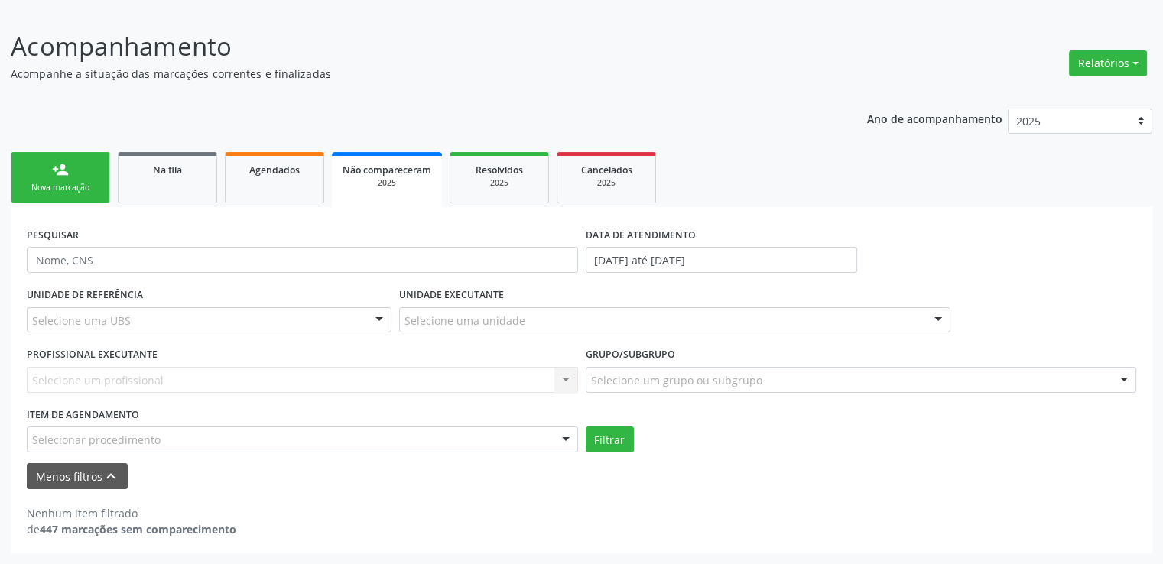
scroll to position [186, 0]
click at [613, 444] on button "Filtrar" at bounding box center [610, 441] width 48 height 26
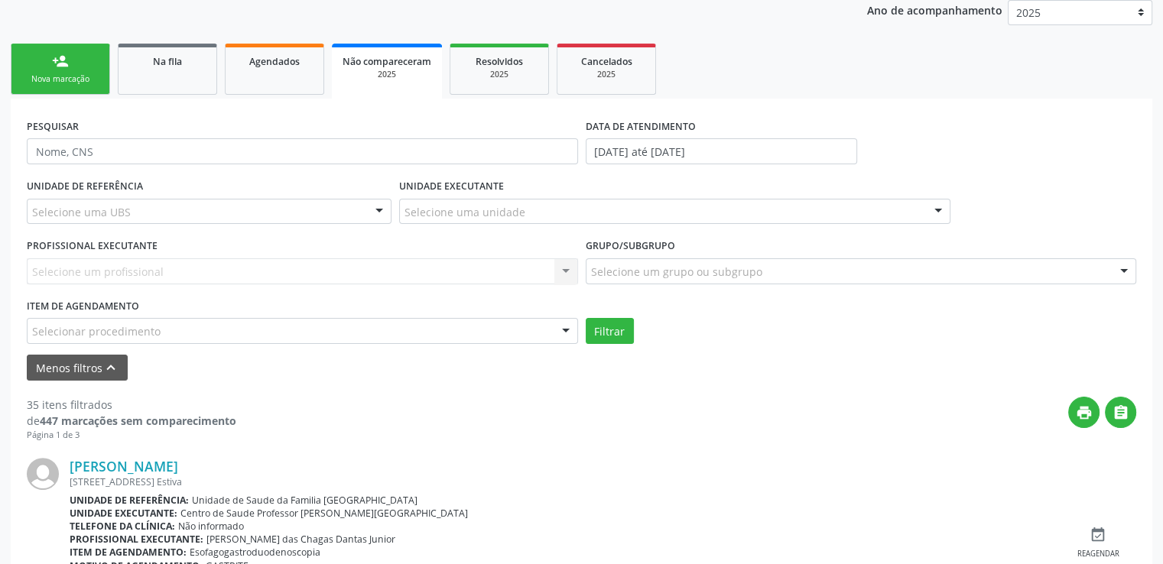
scroll to position [645, 0]
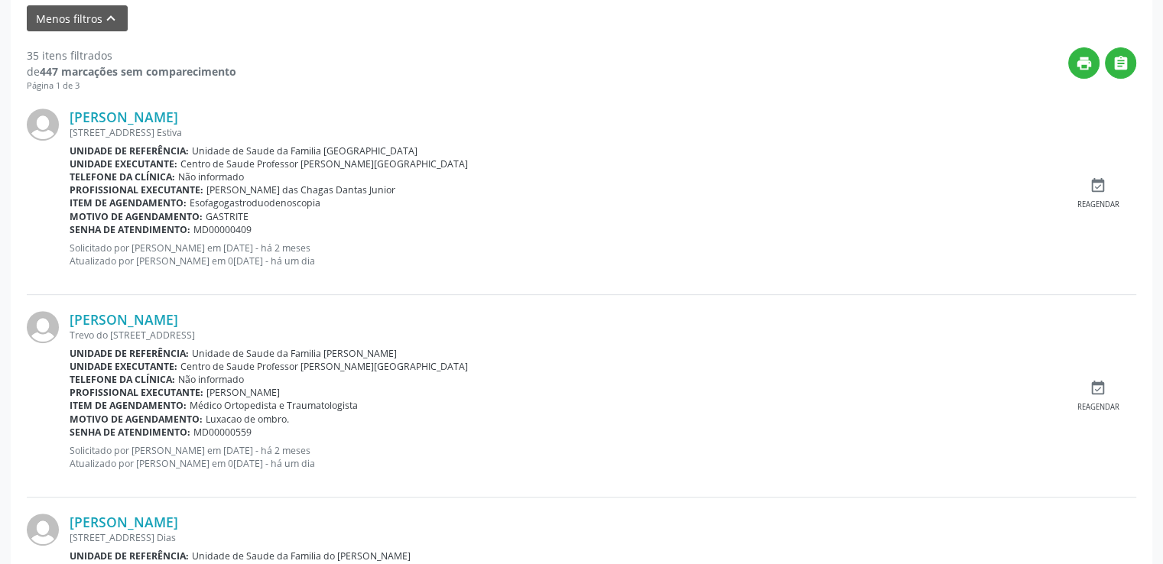
drag, startPoint x: 190, startPoint y: 203, endPoint x: 346, endPoint y: 197, distance: 155.4
click at [346, 197] on div "Item de agendamento: Esofagogastroduodenoscopia" at bounding box center [565, 203] width 990 height 13
copy span "Esofagogastroduodenoscopia"
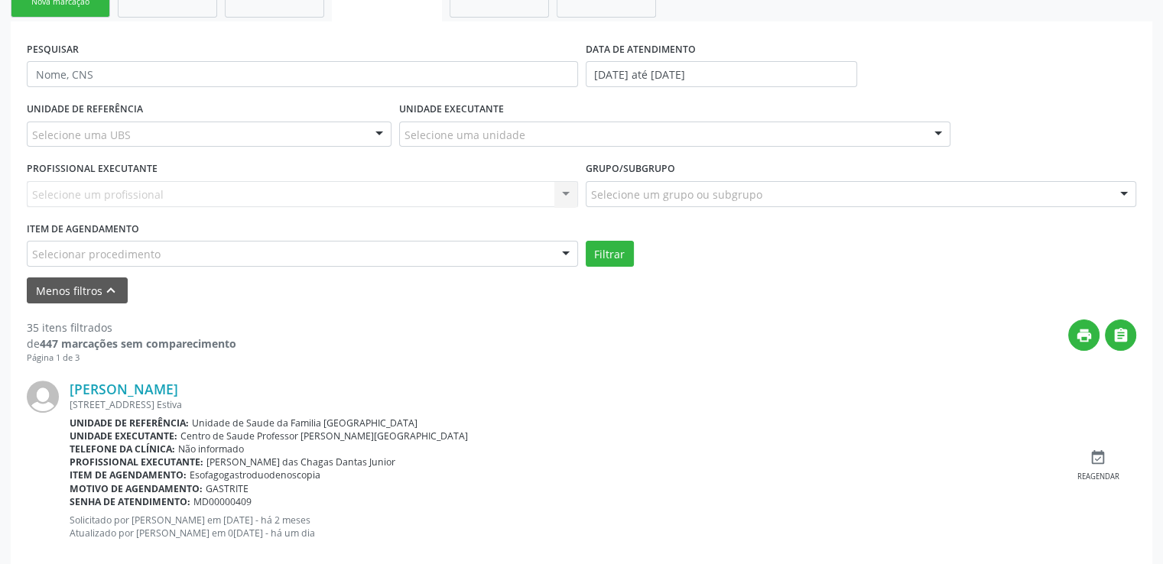
scroll to position [339, 0]
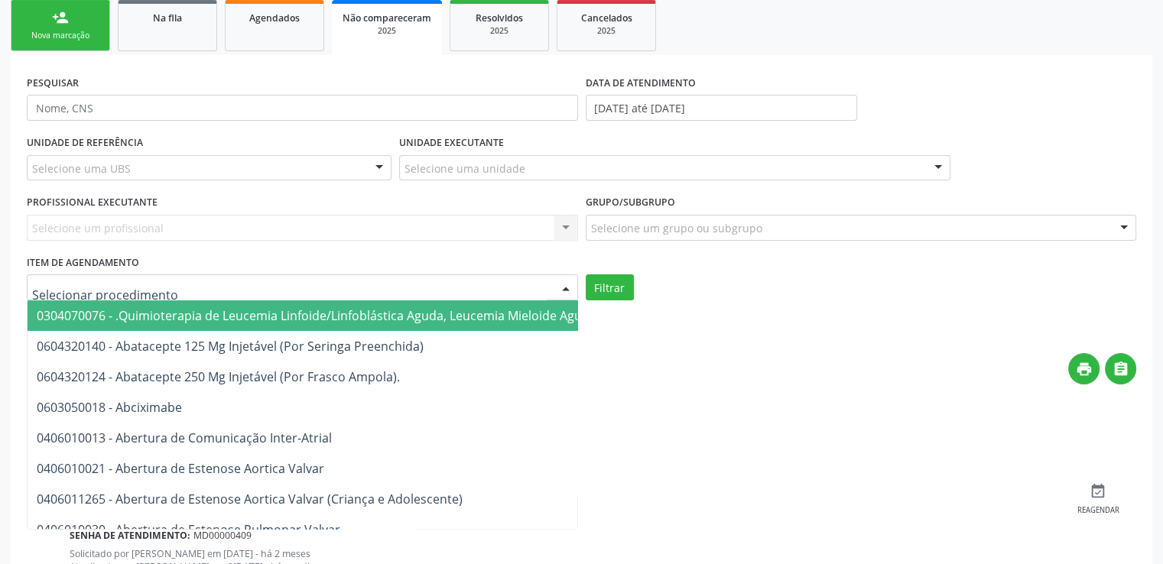
click at [187, 282] on div at bounding box center [302, 288] width 551 height 26
paste input "Esofagogastroduodenoscopia"
type input "Esofagogastroduodenoscopia"
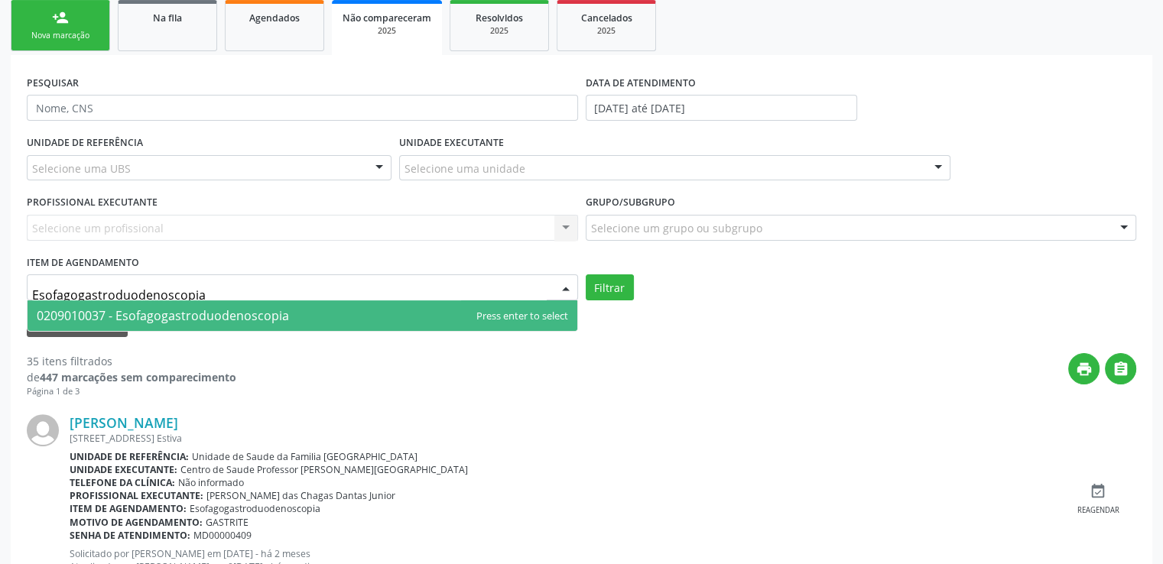
click at [228, 314] on span "0209010037 - Esofagogastroduodenoscopia" at bounding box center [163, 315] width 252 height 17
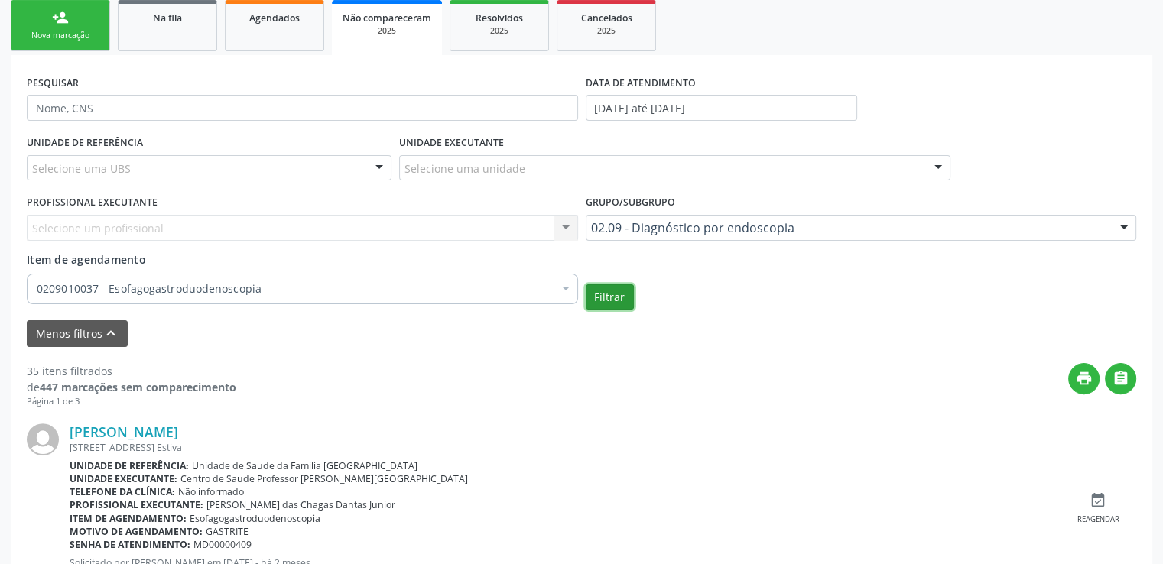
click at [615, 297] on button "Filtrar" at bounding box center [610, 298] width 48 height 26
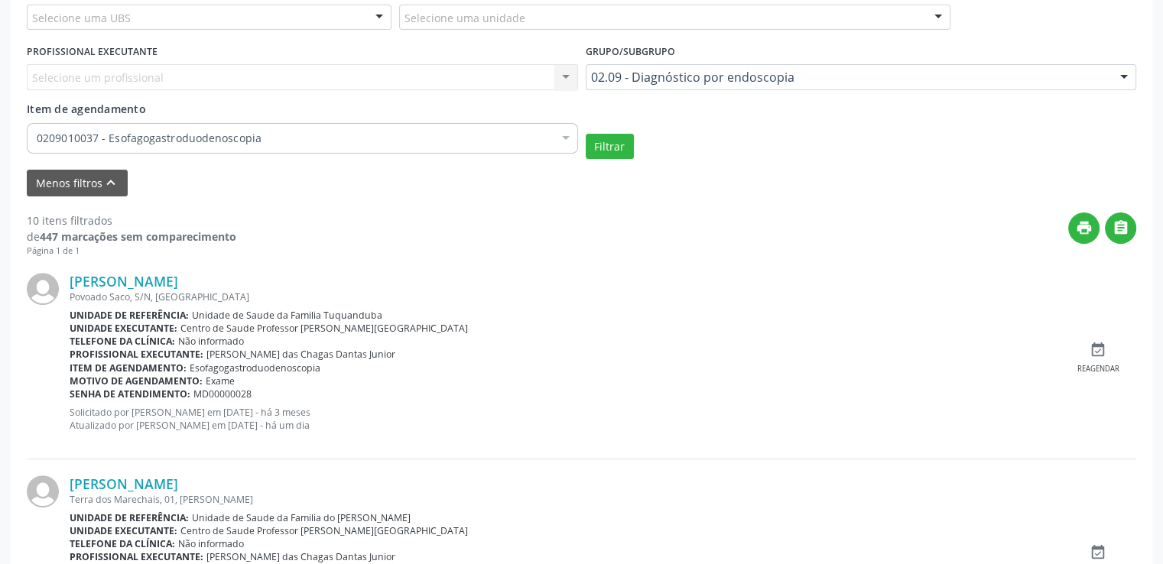
scroll to position [262, 0]
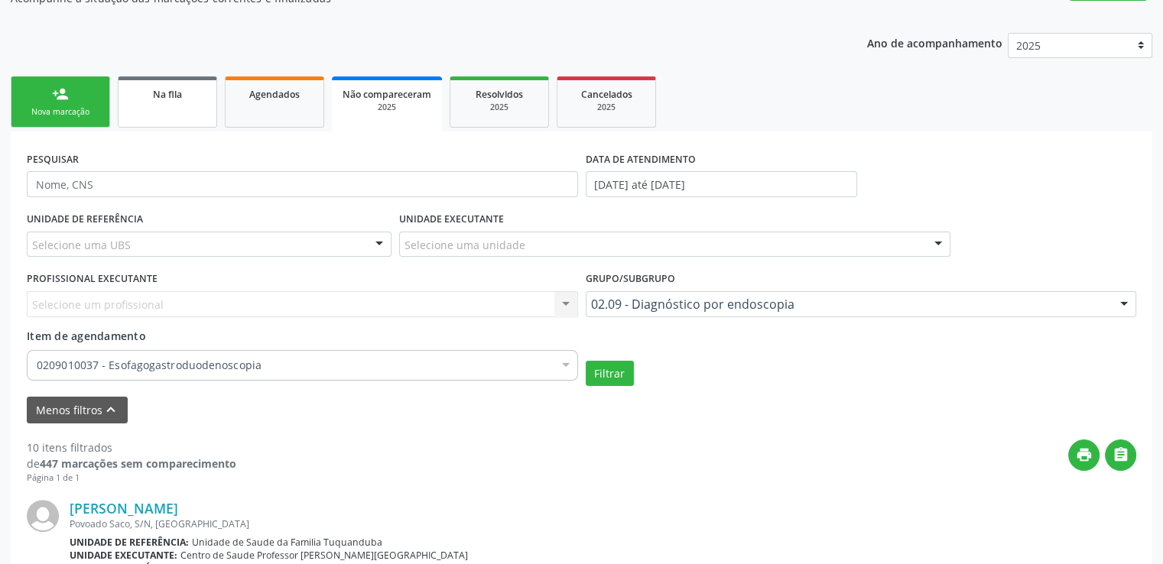
click at [177, 108] on link "Na fila" at bounding box center [167, 101] width 99 height 51
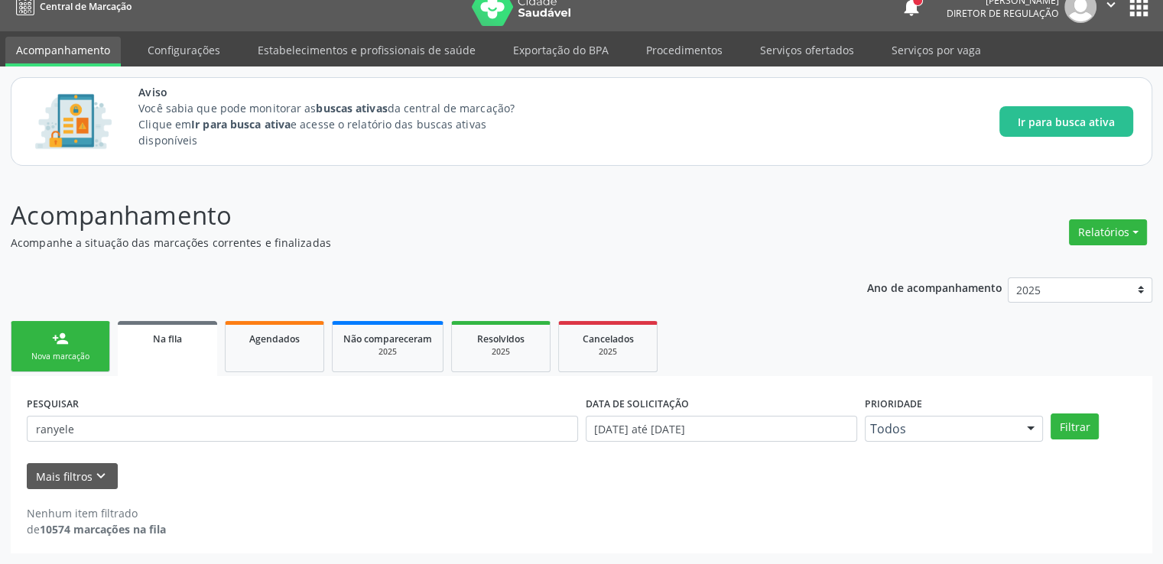
scroll to position [17, 0]
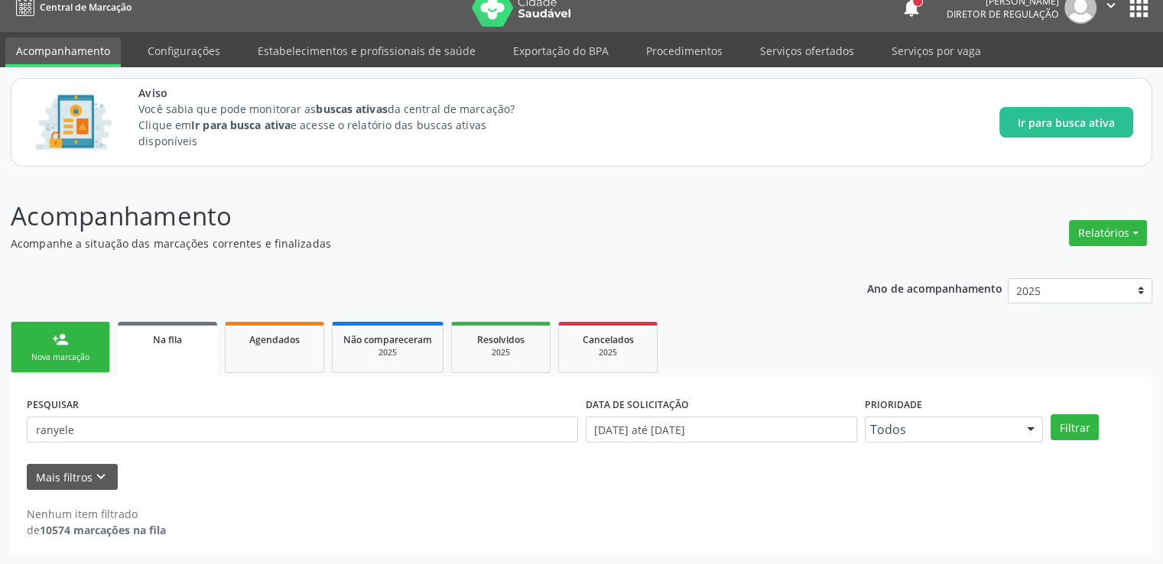
drag, startPoint x: 115, startPoint y: 444, endPoint x: 86, endPoint y: 447, distance: 29.9
click at [86, 447] on div "PESQUISAR ranyele" at bounding box center [302, 423] width 559 height 60
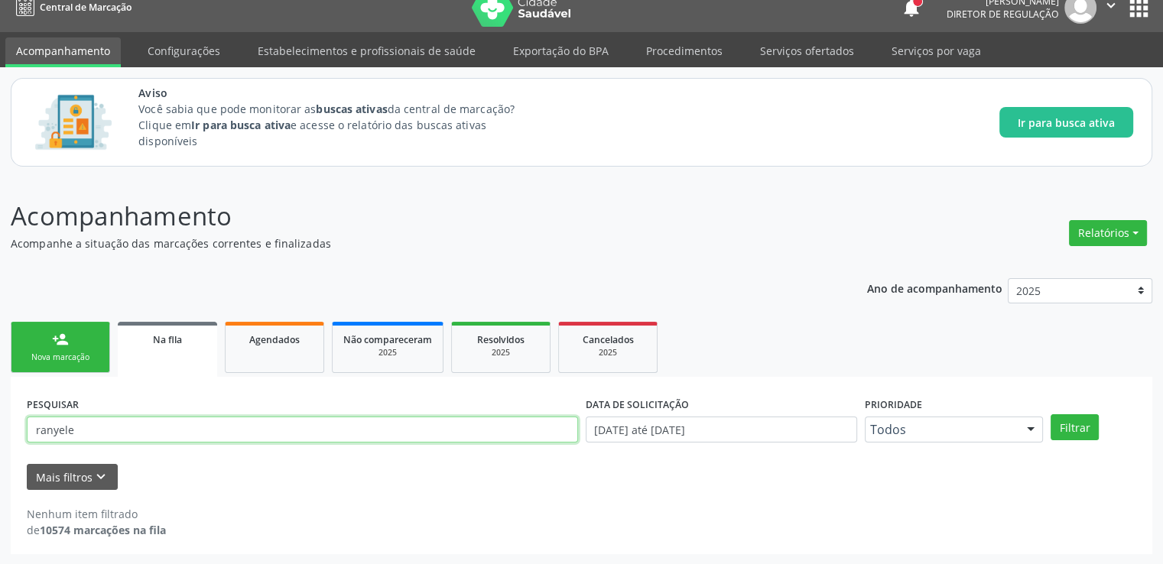
drag, startPoint x: 100, startPoint y: 424, endPoint x: 0, endPoint y: 424, distance: 100.2
click at [0, 424] on div "Acompanhamento Acompanhe a situação das marcações correntes e finalizadas Relat…" at bounding box center [581, 371] width 1163 height 388
click at [1051, 415] on button "Filtrar" at bounding box center [1075, 428] width 48 height 26
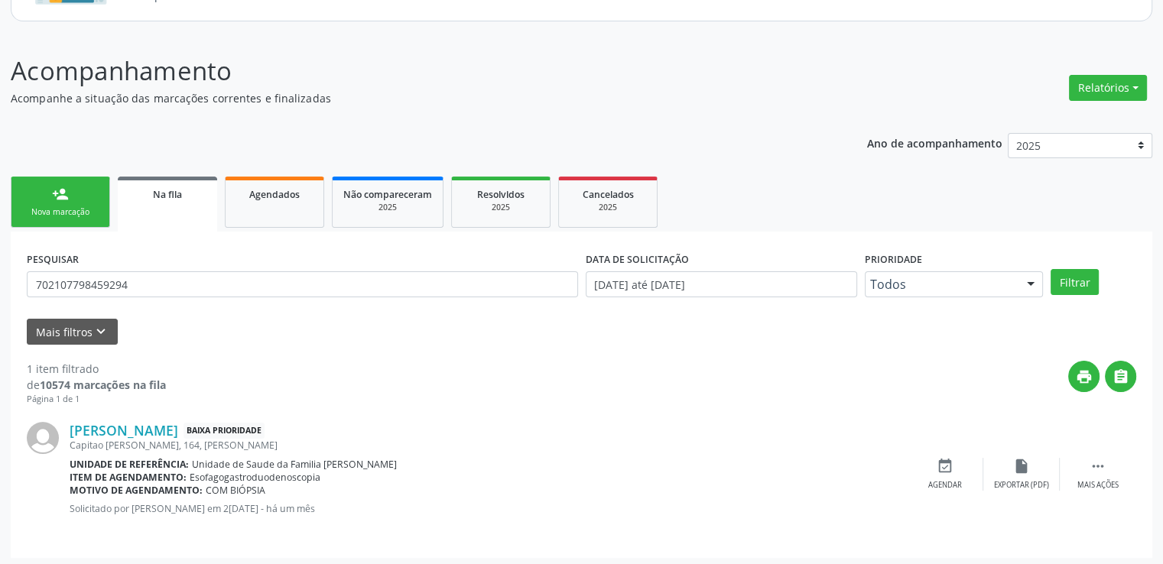
scroll to position [165, 0]
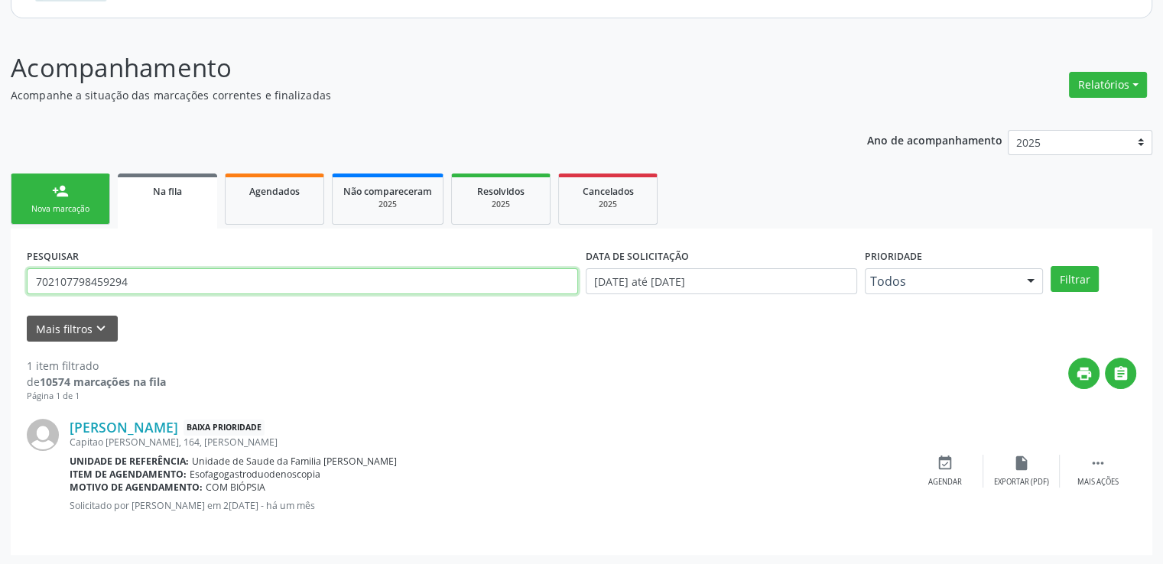
drag, startPoint x: 170, startPoint y: 279, endPoint x: 0, endPoint y: 276, distance: 169.8
click at [0, 276] on div "Acompanhamento Acompanhe a situação das marcações correntes e finalizadas Relat…" at bounding box center [581, 297] width 1163 height 537
click at [1051, 266] on button "Filtrar" at bounding box center [1075, 279] width 48 height 26
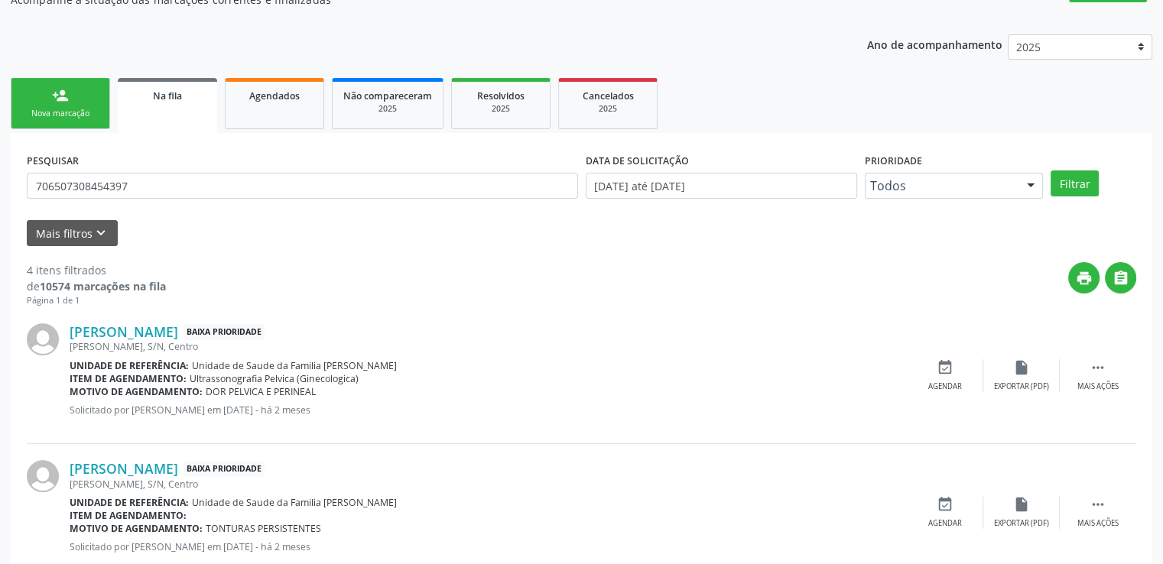
scroll to position [194, 0]
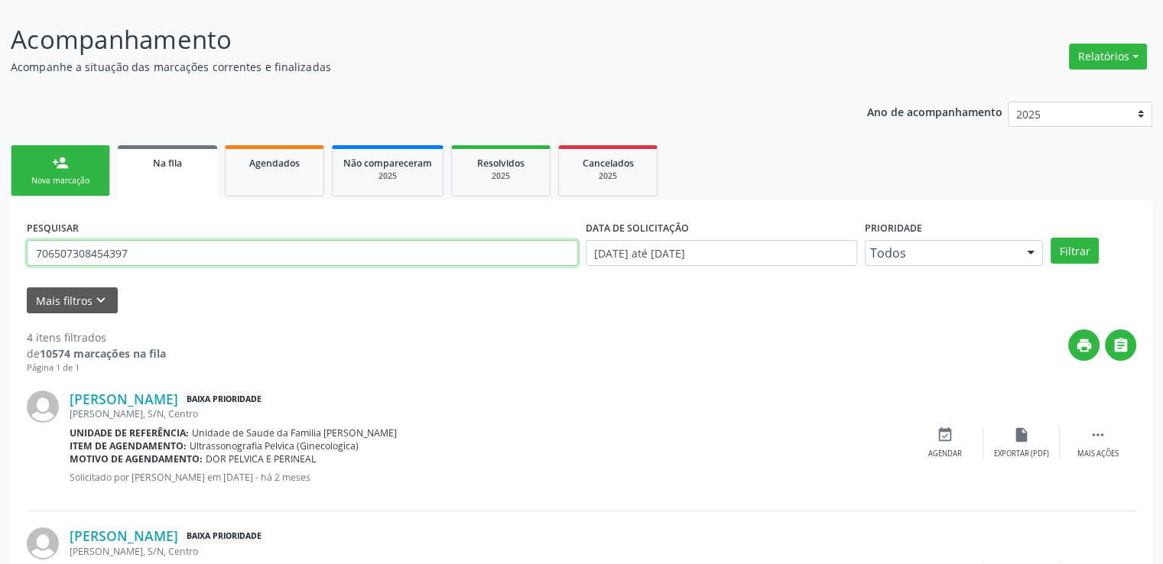
drag, startPoint x: 207, startPoint y: 259, endPoint x: 10, endPoint y: 266, distance: 197.5
click at [11, 266] on div "PESQUISAR 706507308454397 DATA DE SOLICITAÇÃO [DATE] até [DATE] Prioridade Todo…" at bounding box center [582, 568] width 1142 height 737
type input "702107798459294"
click at [1051, 238] on button "Filtrar" at bounding box center [1075, 251] width 48 height 26
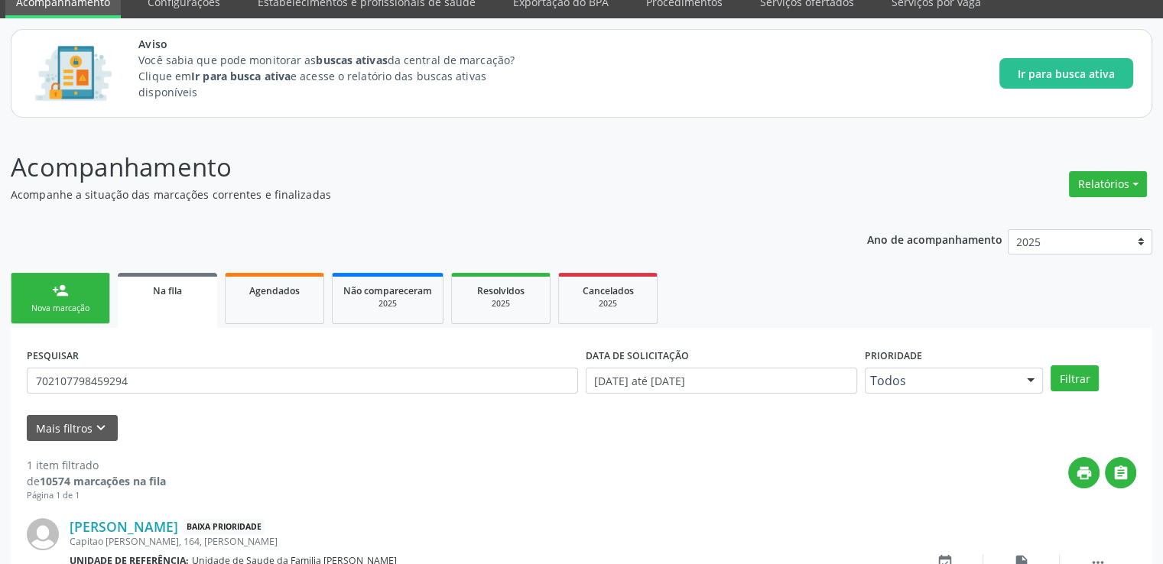
scroll to position [165, 0]
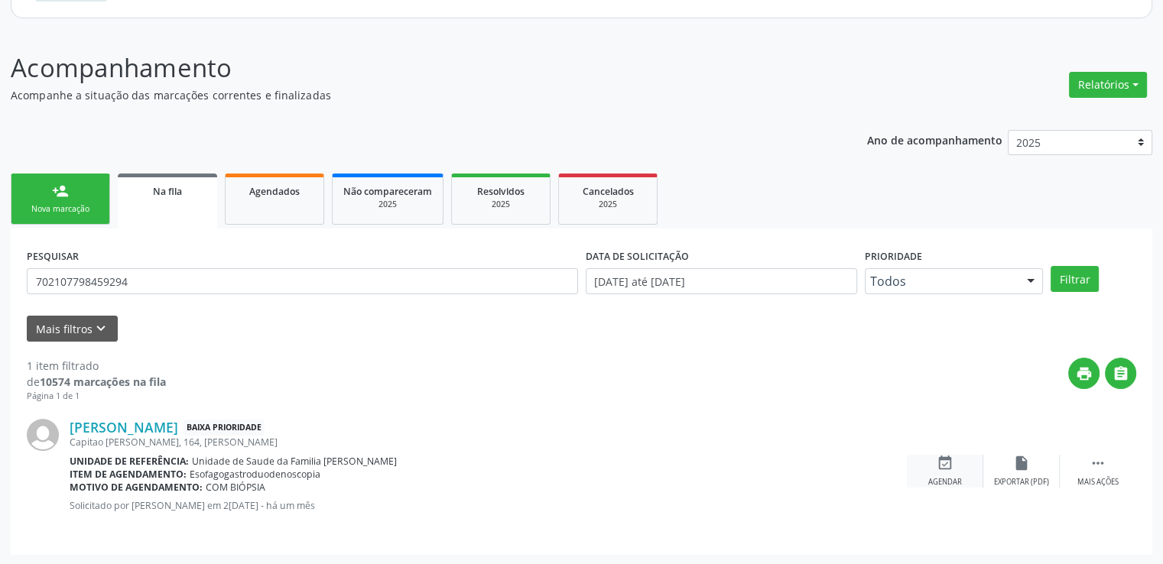
click at [951, 473] on div "event_available Agendar" at bounding box center [945, 471] width 76 height 33
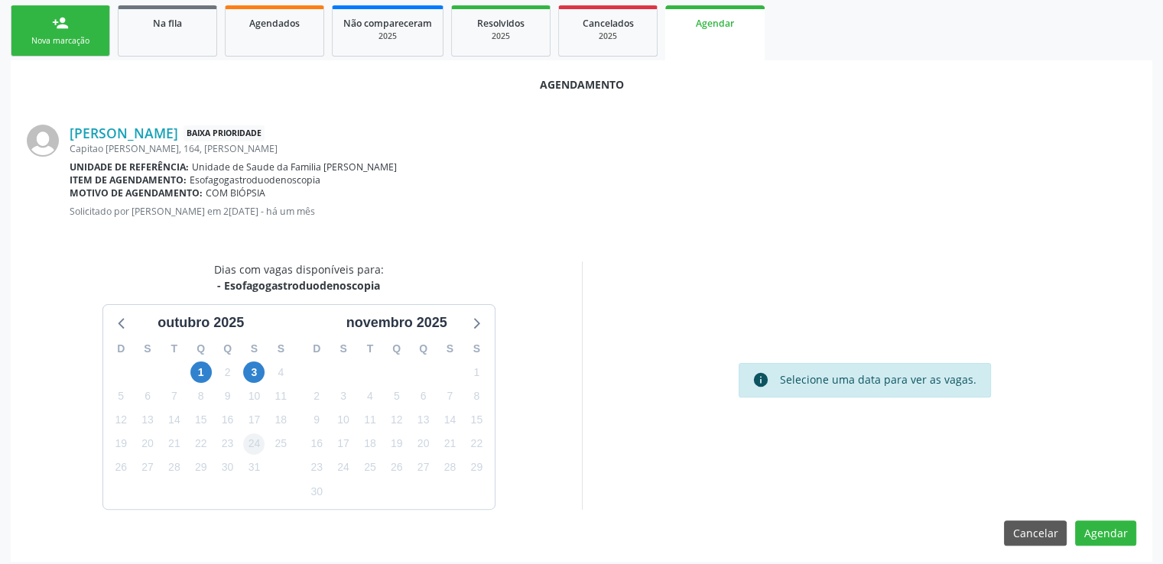
scroll to position [340, 0]
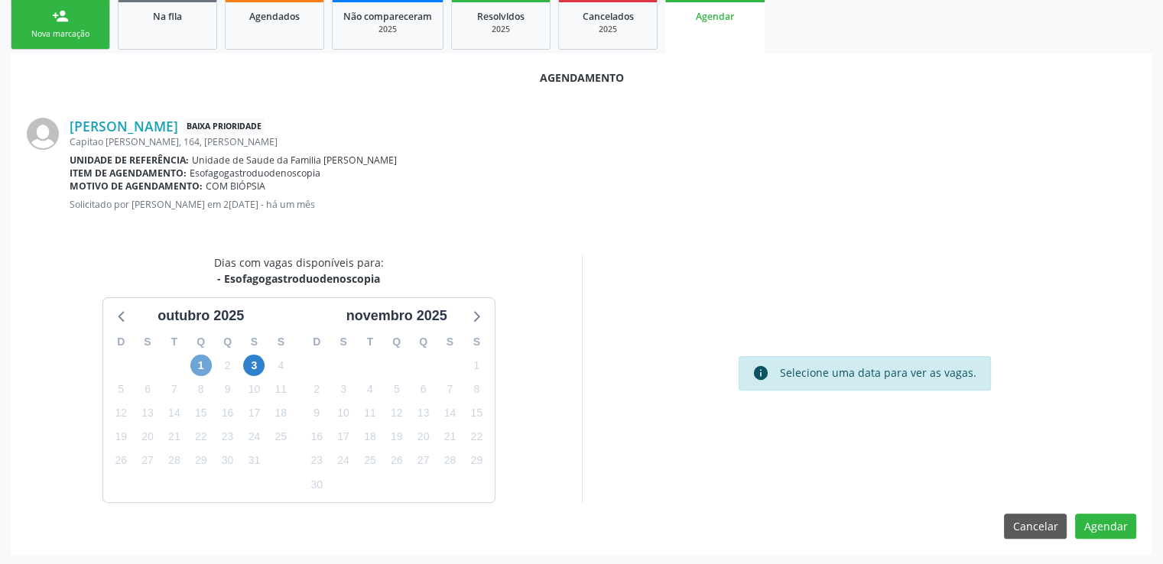
click at [194, 363] on span "1" at bounding box center [200, 365] width 21 height 21
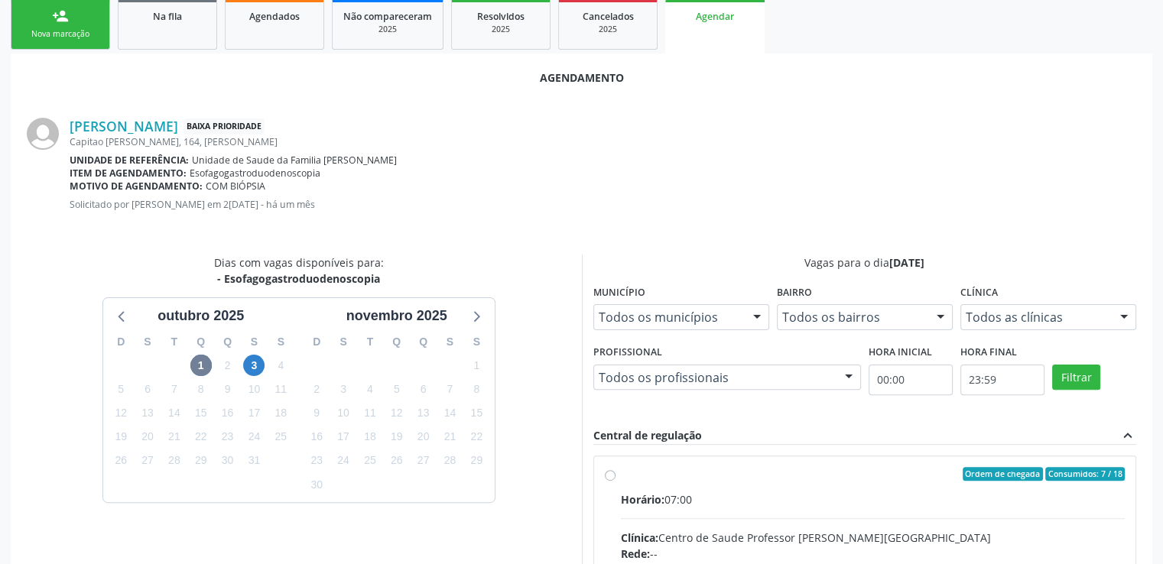
click at [609, 475] on input "Ordem de chegada Consumidos: 7 / 18 Horário: 07:00 Clínica: Centro de Saude Pro…" at bounding box center [610, 474] width 11 height 14
radio input "true"
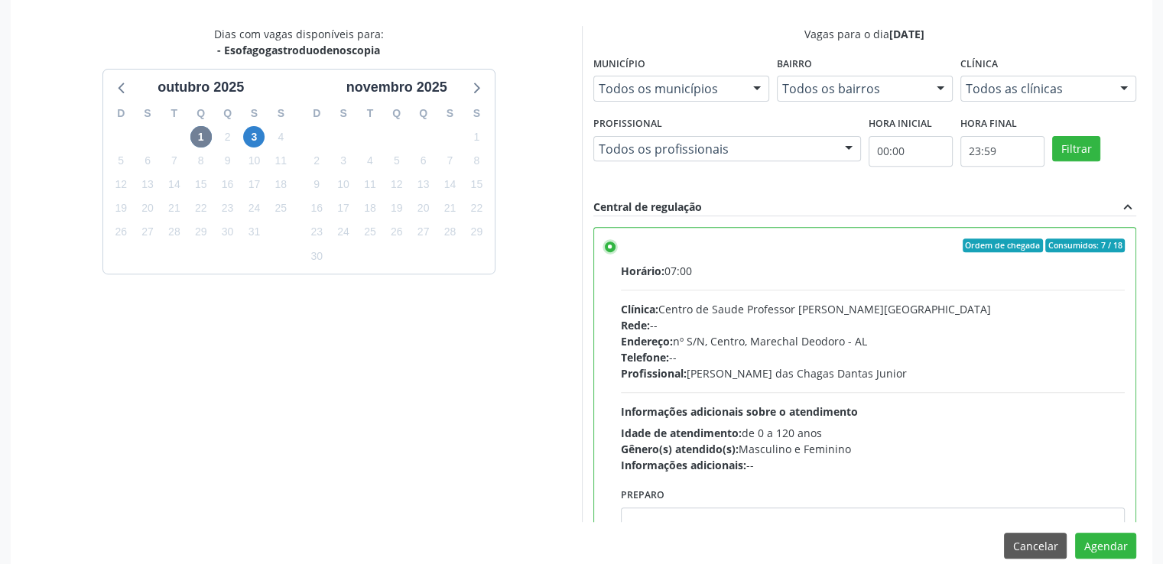
scroll to position [589, 0]
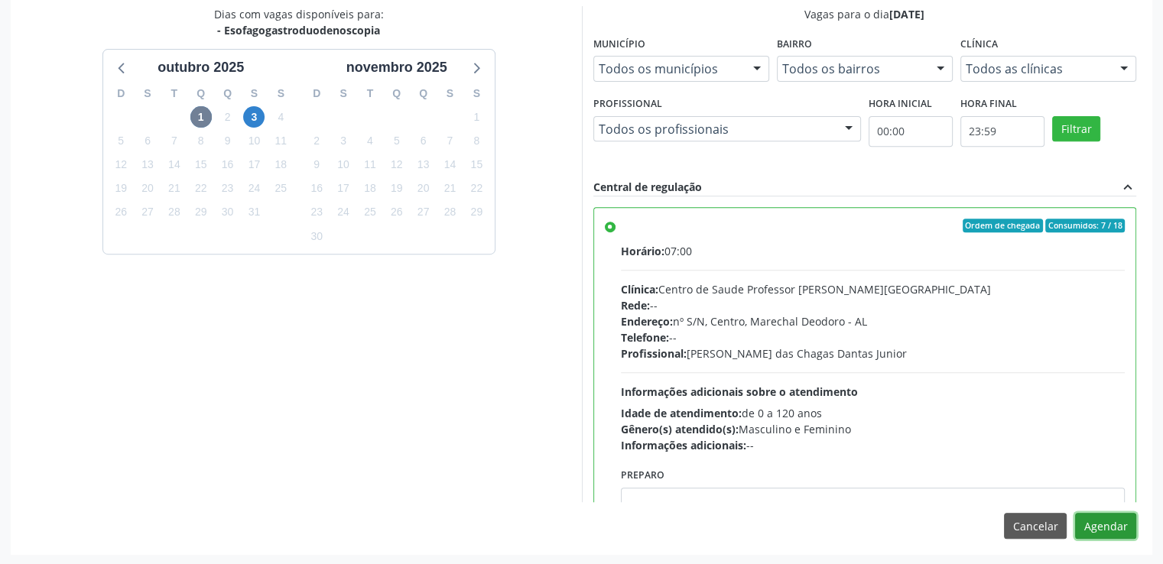
click at [1107, 519] on button "Agendar" at bounding box center [1105, 526] width 61 height 26
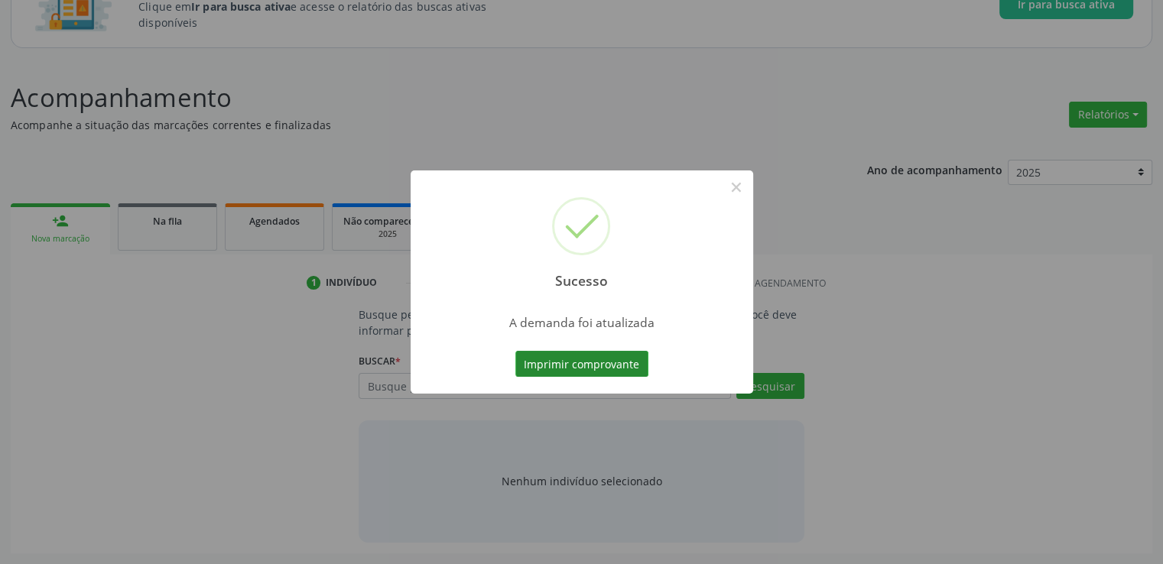
scroll to position [135, 0]
click at [731, 190] on button "×" at bounding box center [737, 187] width 26 height 26
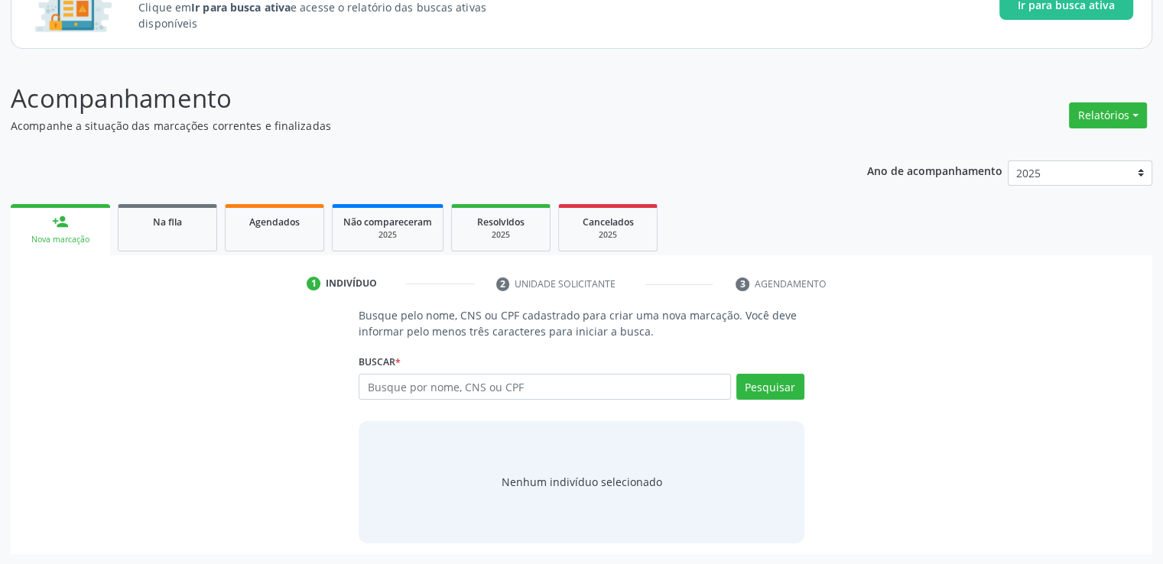
click at [144, 234] on link "Na fila" at bounding box center [167, 227] width 99 height 47
click at [144, 234] on div "Ano de acompanhamento 2025 person_add Nova marcação Na fila Agendados Não compa…" at bounding box center [582, 352] width 1142 height 405
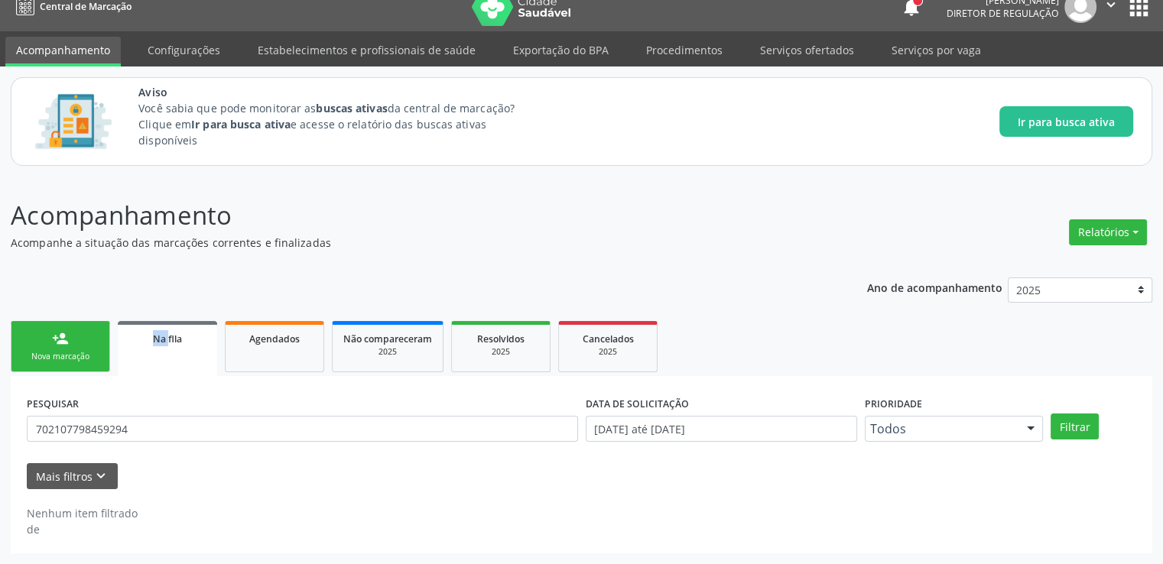
scroll to position [17, 0]
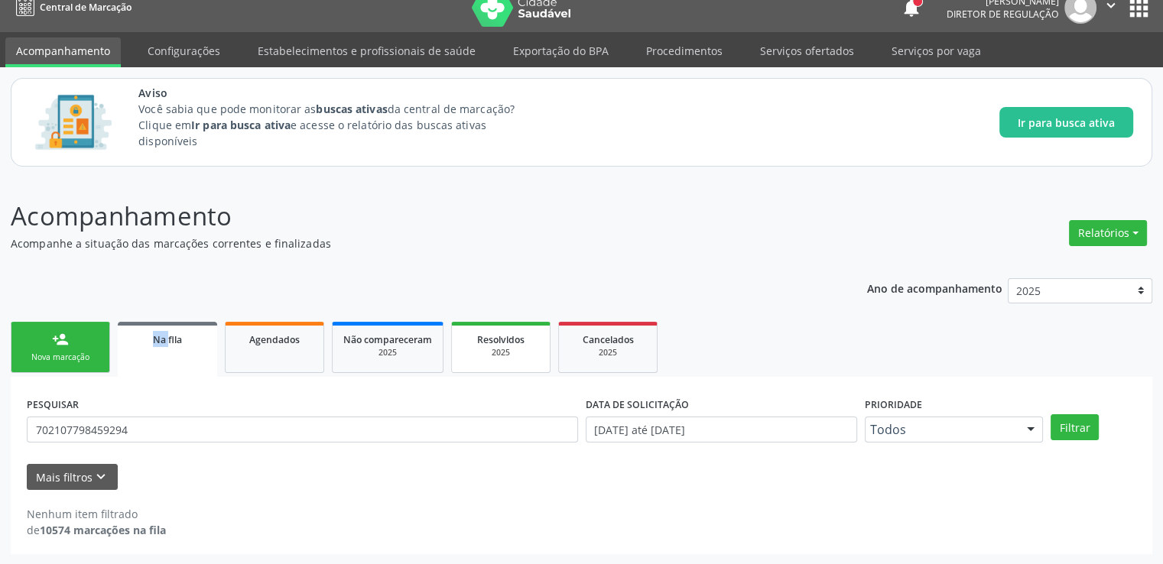
click at [499, 344] on span "Resolvidos" at bounding box center [500, 339] width 47 height 13
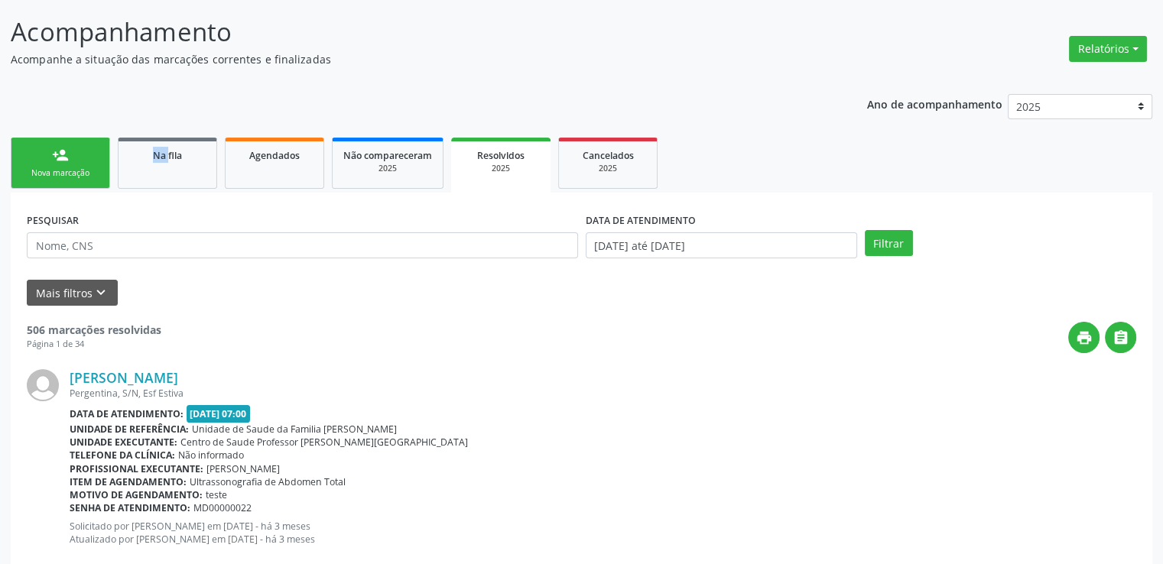
scroll to position [246, 0]
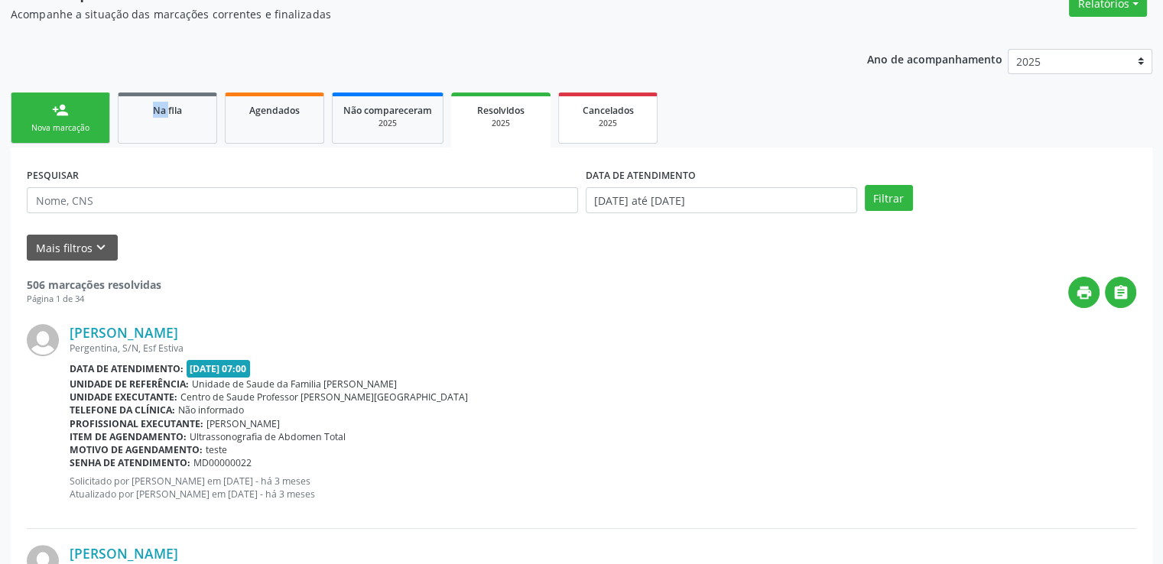
click at [627, 104] on span "Cancelados" at bounding box center [608, 110] width 51 height 13
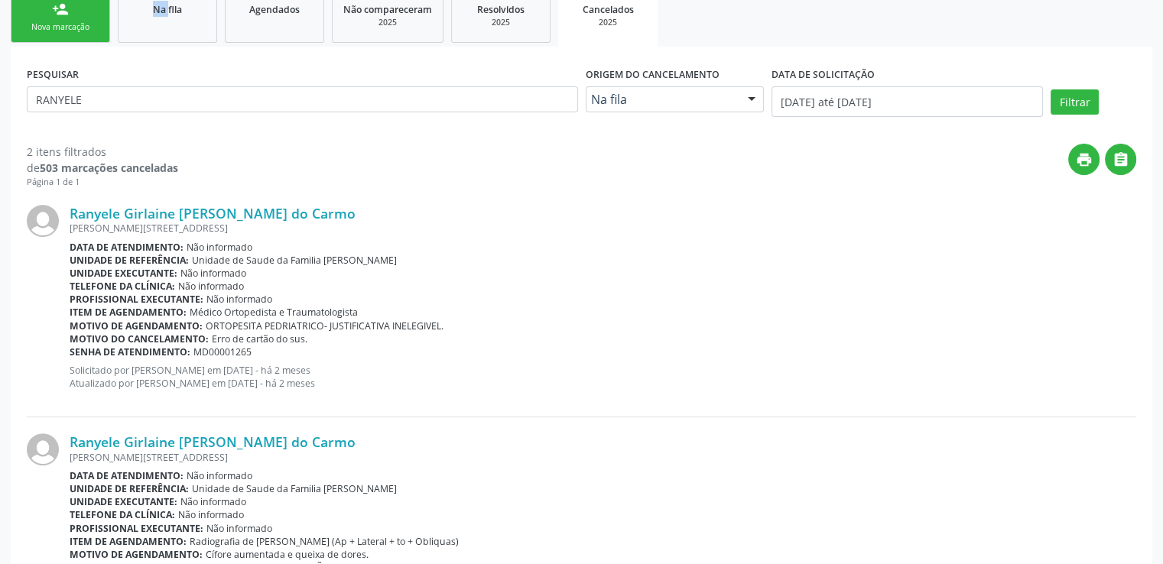
scroll to position [164, 0]
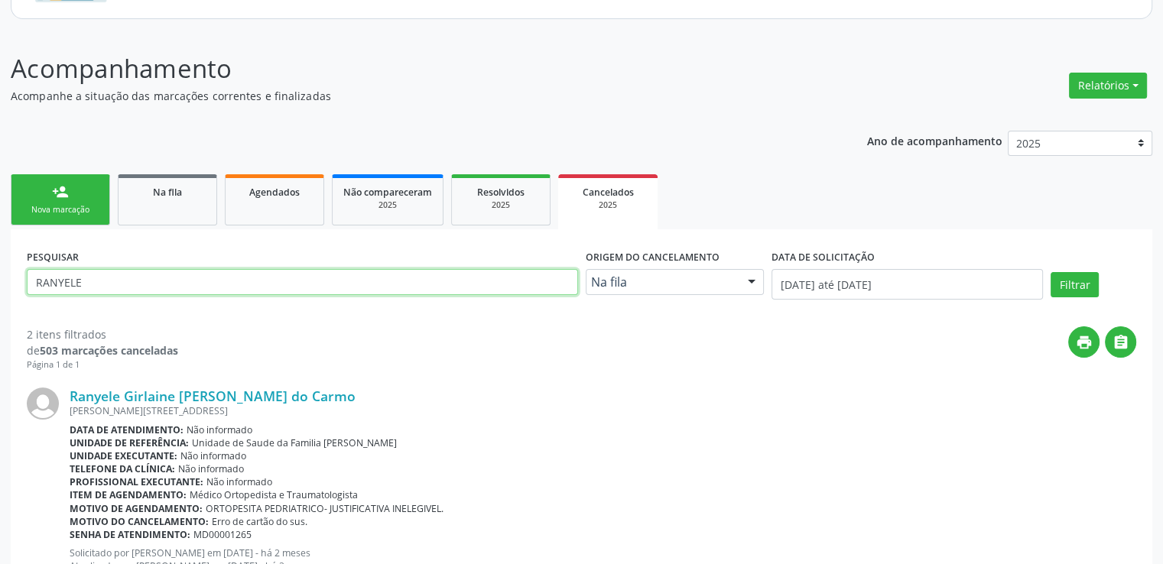
click at [311, 288] on input "RANYELE" at bounding box center [302, 282] width 551 height 26
type input "R"
click at [1051, 272] on button "Filtrar" at bounding box center [1075, 285] width 48 height 26
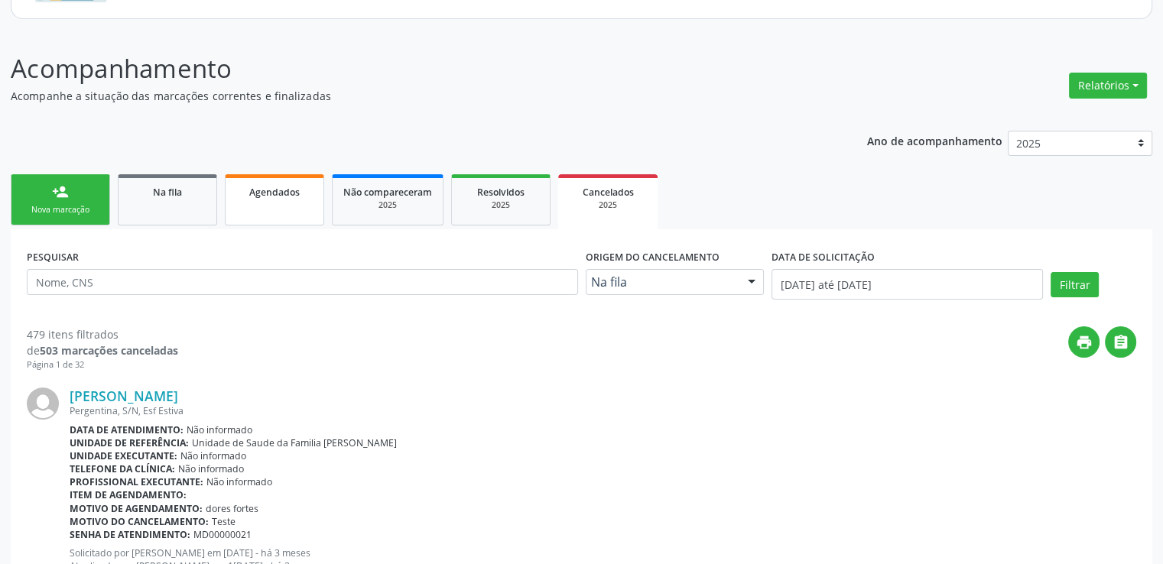
click at [258, 199] on link "Agendados" at bounding box center [274, 199] width 99 height 51
click at [258, 88] on p "Acompanhamento" at bounding box center [410, 69] width 799 height 38
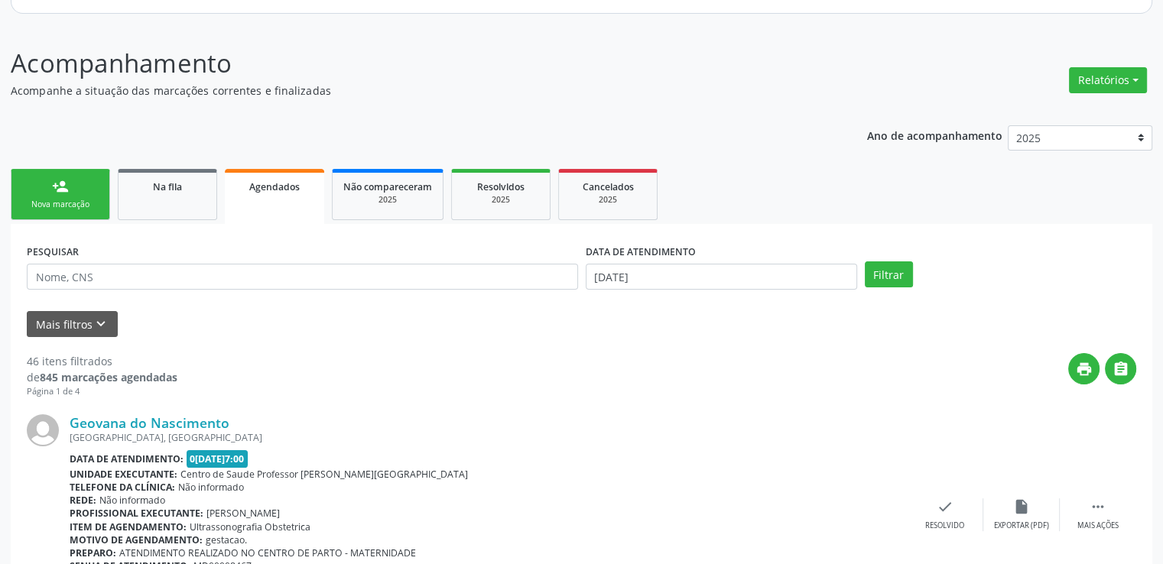
scroll to position [50, 0]
